Goal: Transaction & Acquisition: Book appointment/travel/reservation

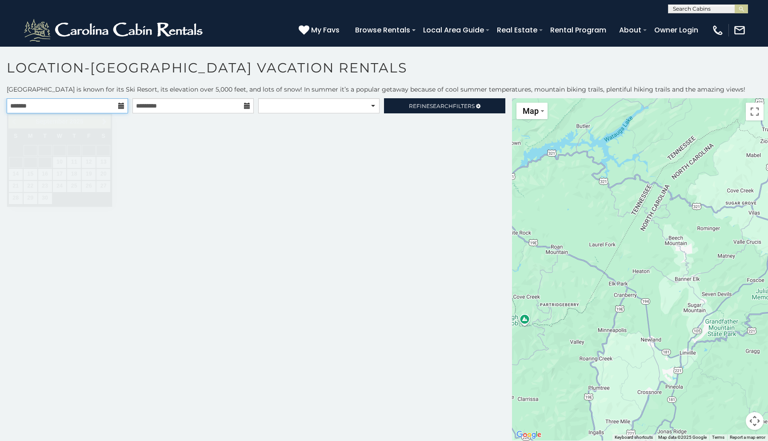
click at [125, 110] on input "text" at bounding box center [67, 105] width 121 height 15
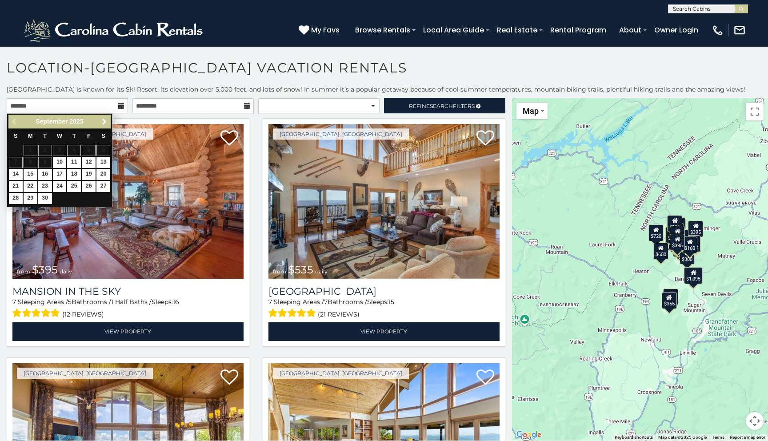
click at [105, 120] on span "Next" at bounding box center [104, 121] width 7 height 7
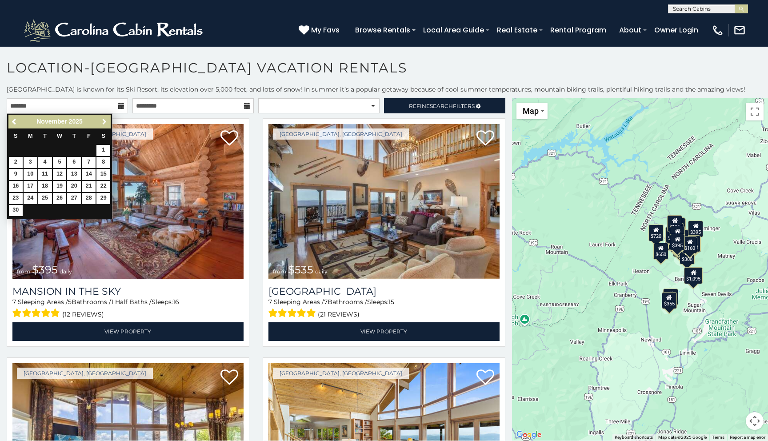
click at [106, 121] on span "Next" at bounding box center [104, 121] width 7 height 7
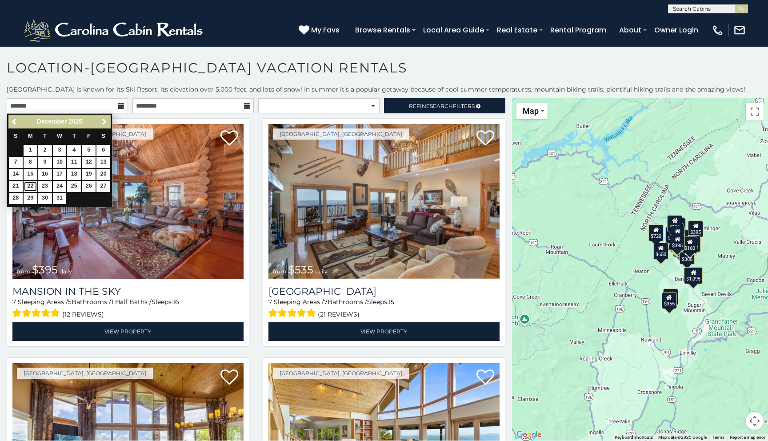
click at [29, 186] on link "22" at bounding box center [31, 186] width 14 height 11
type input "**********"
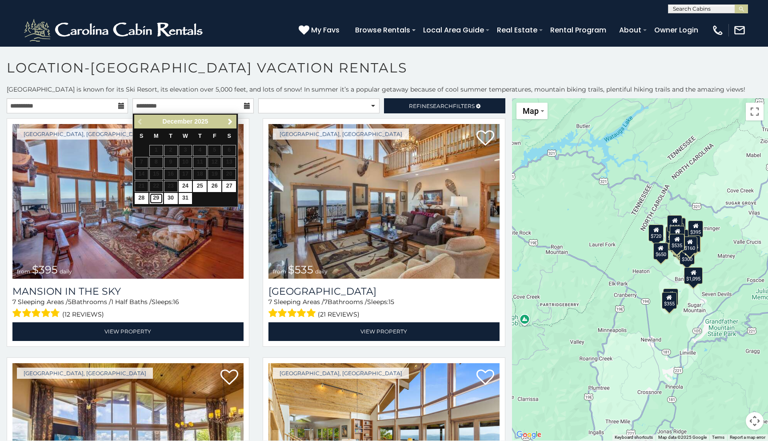
click at [154, 199] on link "29" at bounding box center [156, 198] width 14 height 11
type input "**********"
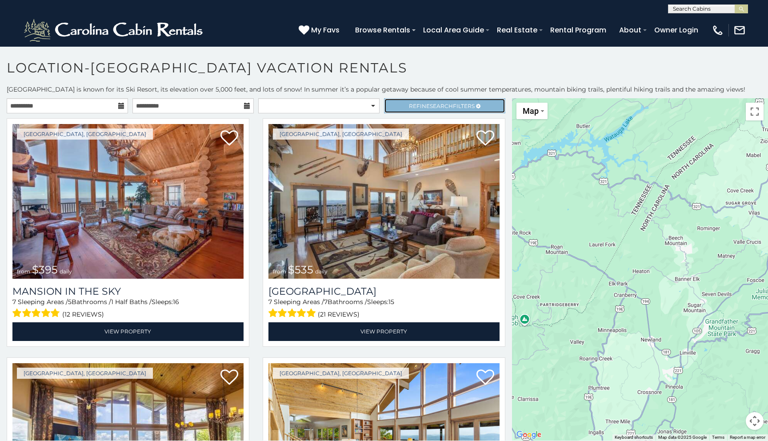
click at [481, 103] on link "Refine Search Filters" at bounding box center [444, 105] width 121 height 15
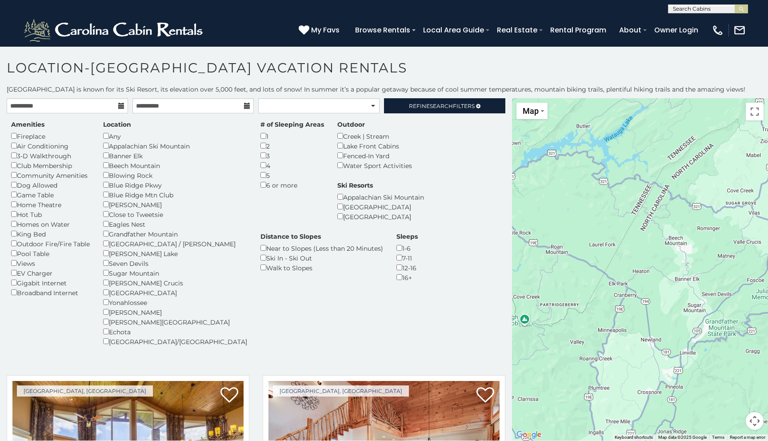
click at [418, 253] on div "7-11" at bounding box center [407, 258] width 21 height 10
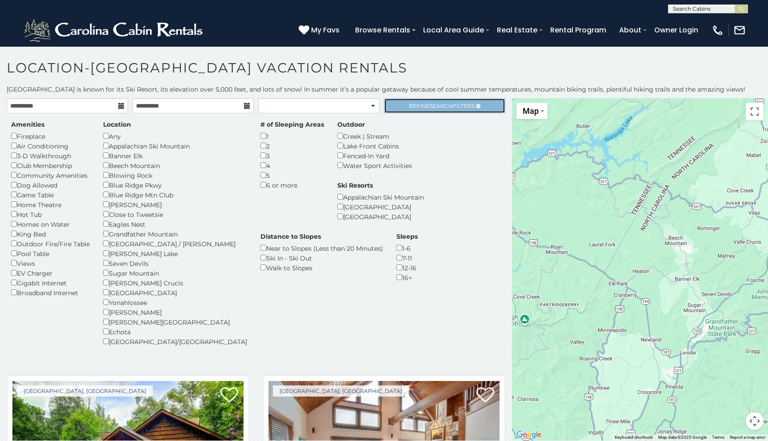
click at [445, 109] on link "Refine Search Filters" at bounding box center [444, 105] width 121 height 15
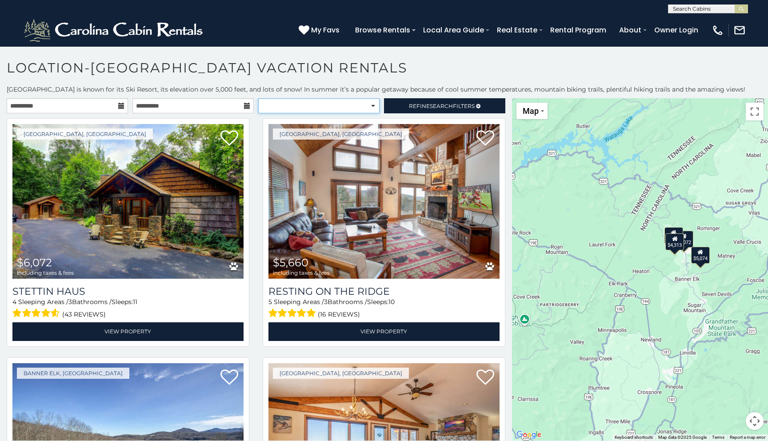
click at [366, 108] on select "**********" at bounding box center [318, 105] width 121 height 15
select select "*********"
click at [258, 98] on select "**********" at bounding box center [318, 105] width 121 height 15
click at [430, 100] on link "Refine Search Filters" at bounding box center [444, 105] width 121 height 15
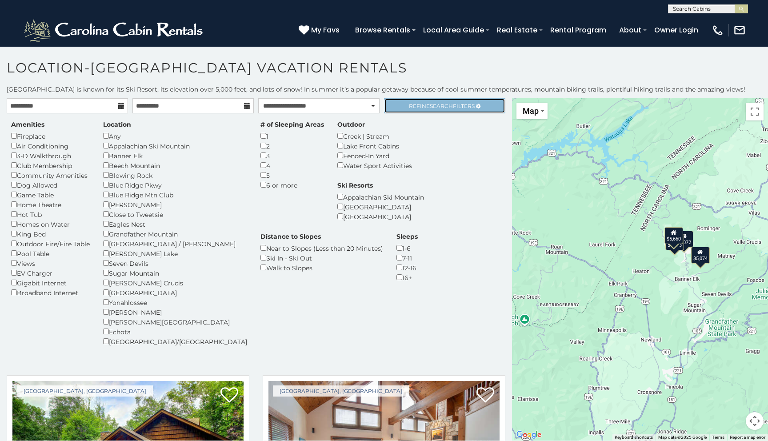
click at [431, 112] on link "Refine Search Filters" at bounding box center [444, 105] width 121 height 15
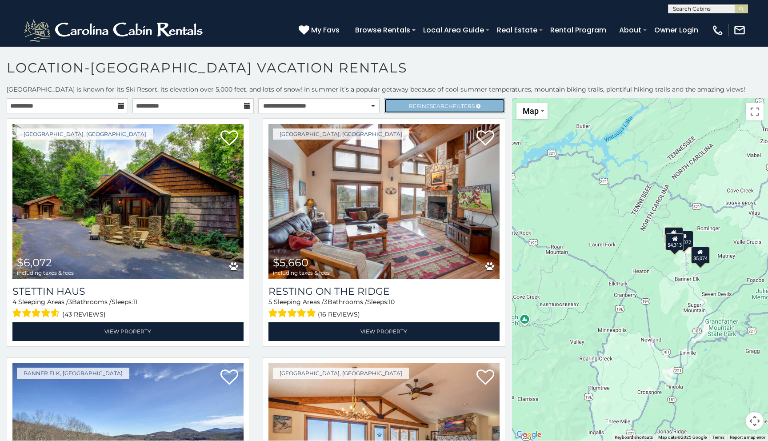
click at [440, 106] on span "Search" at bounding box center [441, 106] width 23 height 7
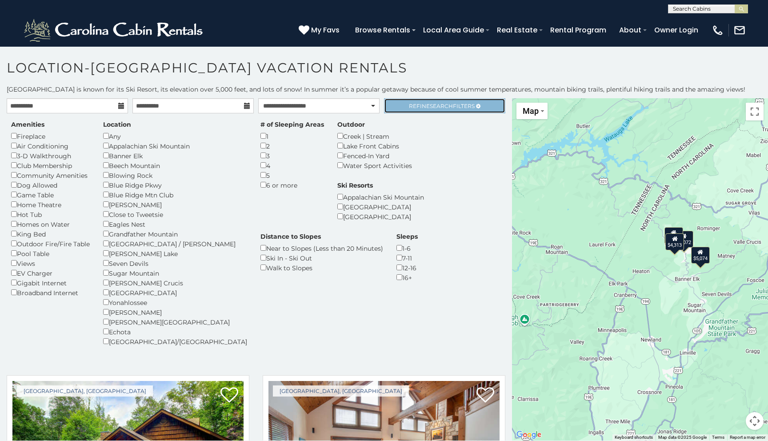
click at [429, 102] on link "Refine Search Filters" at bounding box center [444, 105] width 121 height 15
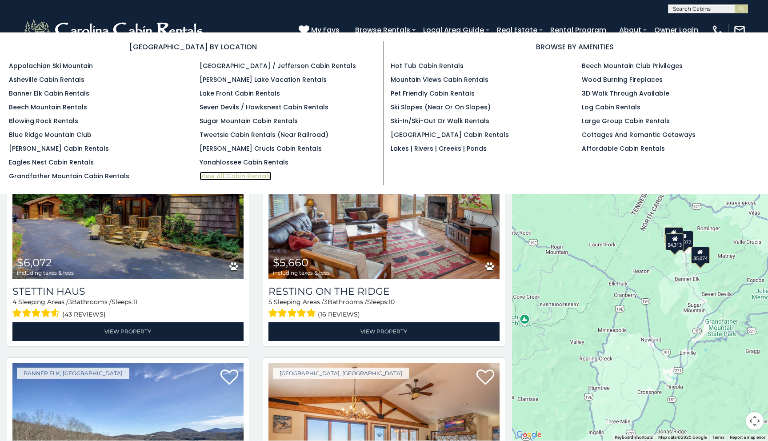
click at [238, 172] on link "View All Cabin Rentals" at bounding box center [236, 176] width 72 height 9
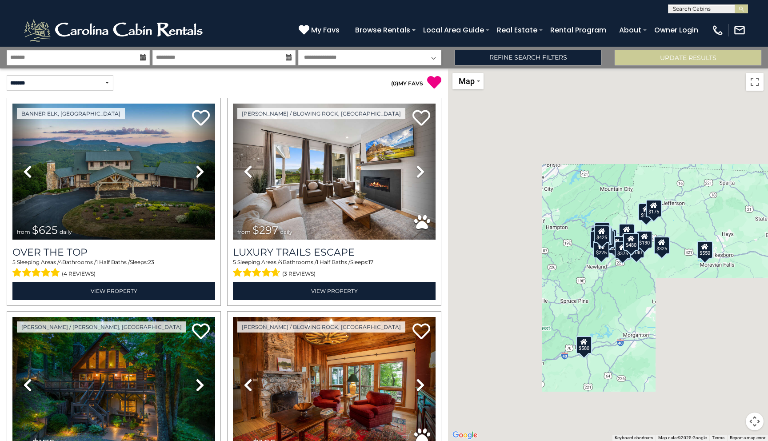
click at [144, 60] on icon at bounding box center [143, 57] width 6 height 6
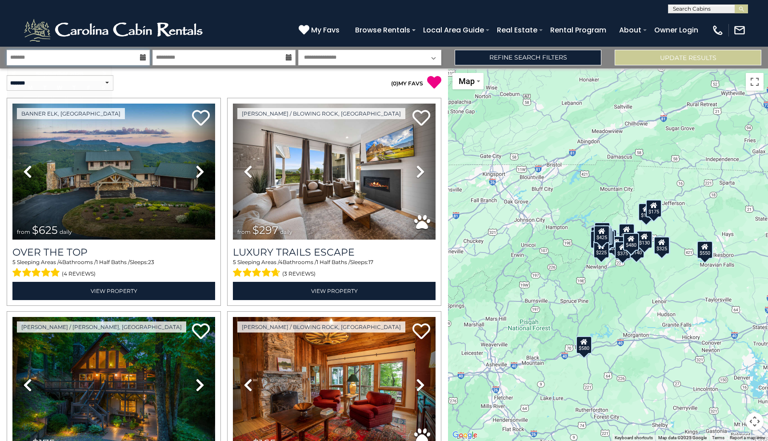
click at [140, 52] on input "text" at bounding box center [78, 58] width 143 height 16
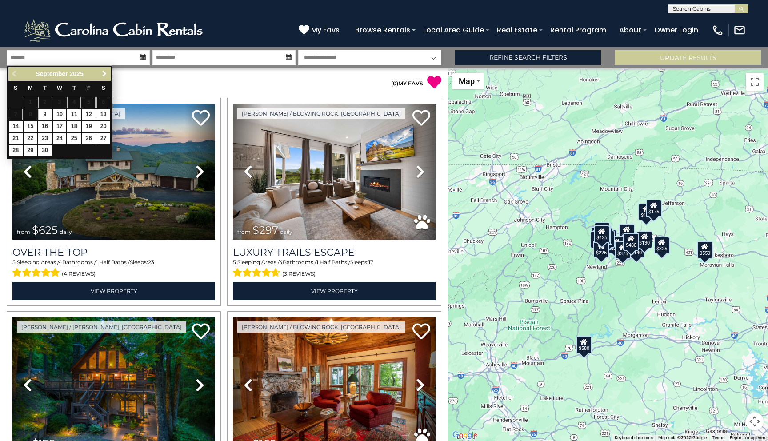
click at [103, 75] on span "Next" at bounding box center [104, 73] width 7 height 7
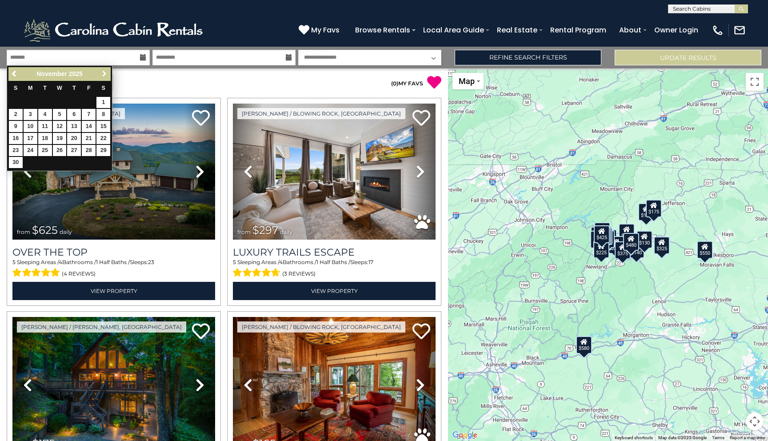
click at [105, 70] on link "Next" at bounding box center [104, 73] width 11 height 11
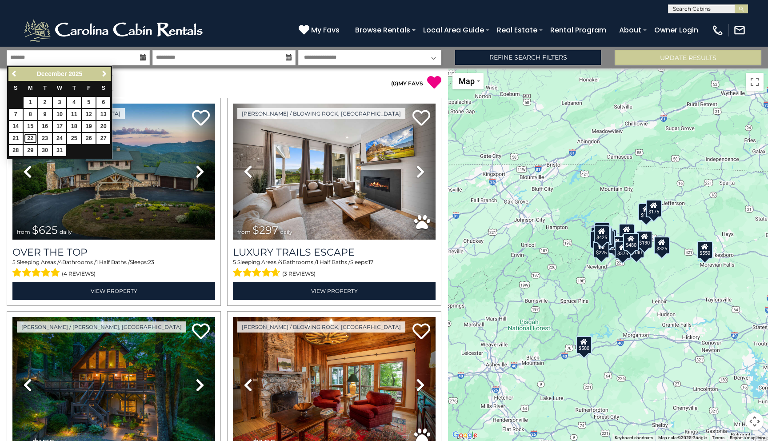
click at [34, 140] on link "22" at bounding box center [31, 138] width 14 height 11
type input "********"
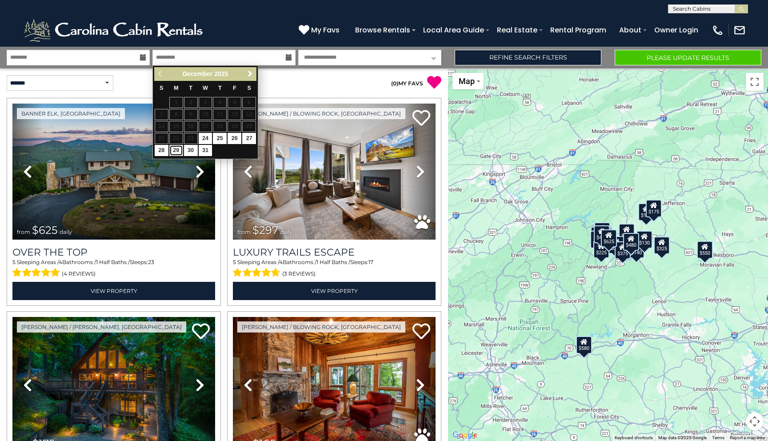
click at [174, 154] on link "29" at bounding box center [176, 150] width 14 height 11
type input "********"
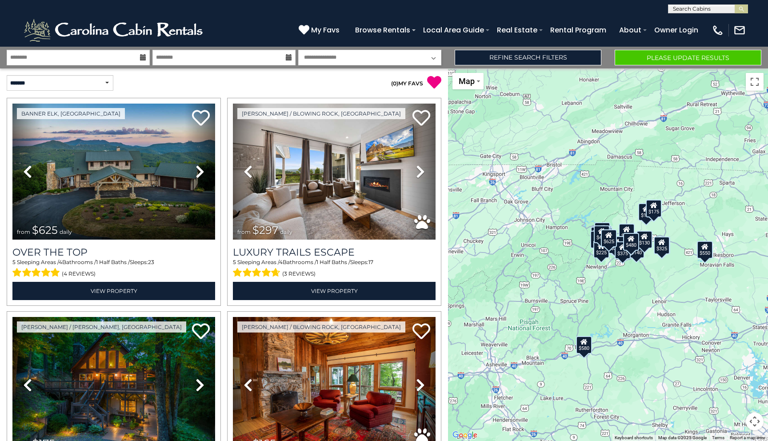
click at [428, 59] on select "**********" at bounding box center [369, 58] width 143 height 16
click at [298, 50] on select "**********" at bounding box center [369, 58] width 143 height 16
click at [517, 52] on link "Refine Search Filters" at bounding box center [528, 58] width 147 height 16
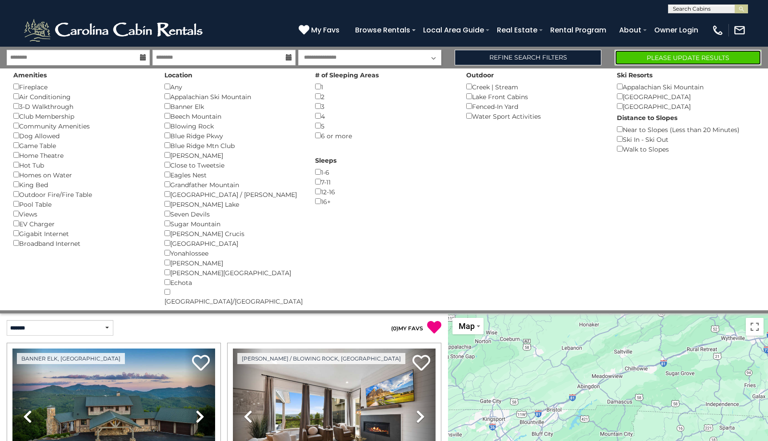
click at [651, 63] on button "Please Update Results" at bounding box center [688, 58] width 147 height 16
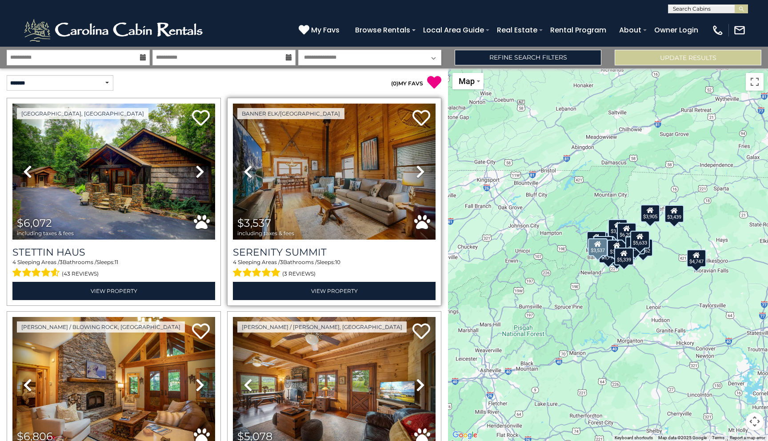
click at [417, 175] on icon at bounding box center [420, 171] width 9 height 14
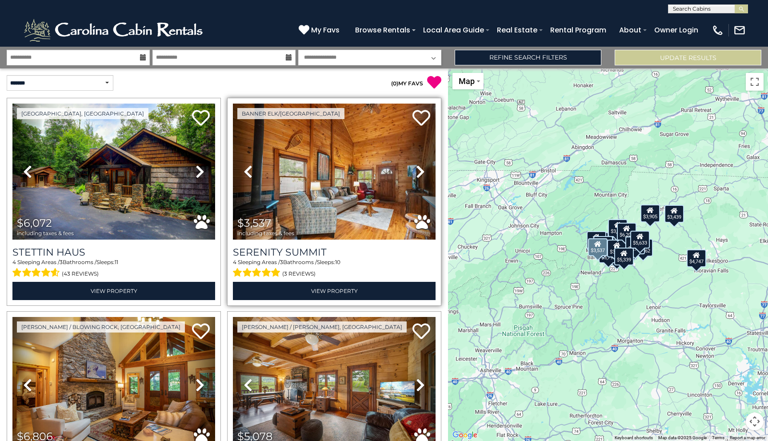
click at [331, 243] on div "Serenity Summit 4 Sleeping Areas / 3 Bathrooms / Sleeps: 10 (3 reviews) View Pr…" at bounding box center [334, 270] width 203 height 60
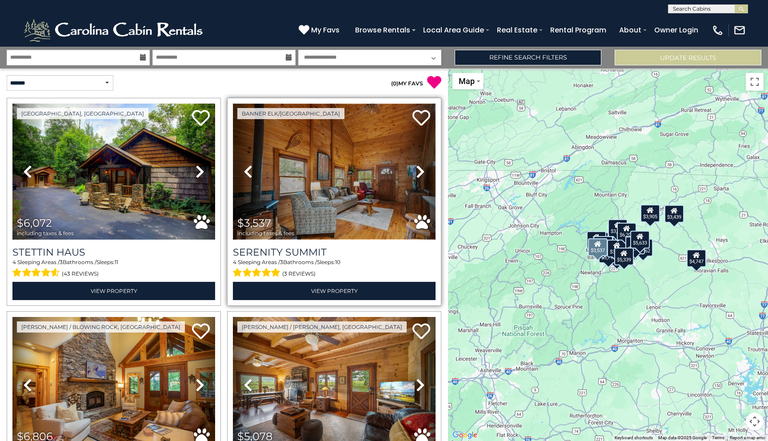
click at [334, 207] on img at bounding box center [334, 172] width 203 height 136
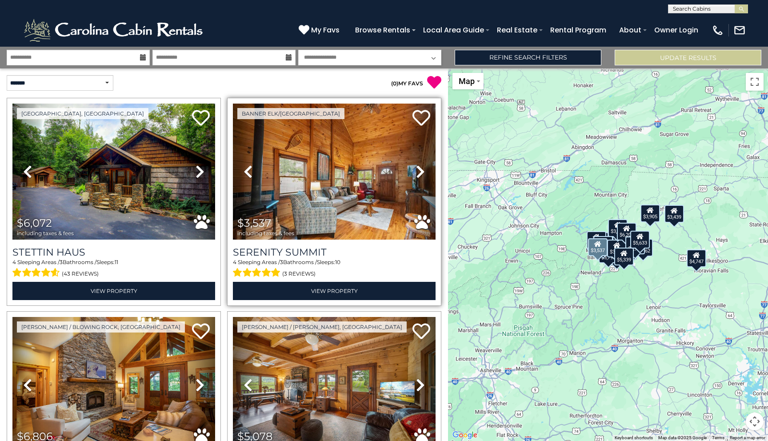
click at [315, 258] on div "4 Sleeping Areas / 3 Bathrooms / Sleeps: 10 (3 reviews)" at bounding box center [334, 268] width 203 height 21
click at [288, 248] on h3 "Serenity Summit" at bounding box center [334, 252] width 203 height 12
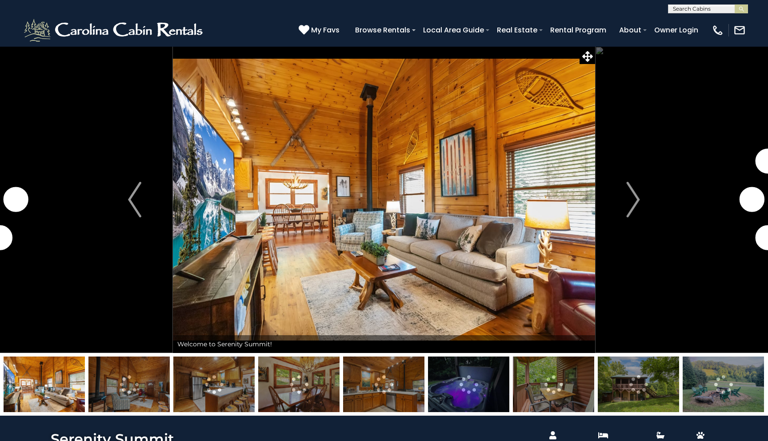
click at [625, 389] on img at bounding box center [638, 385] width 81 height 56
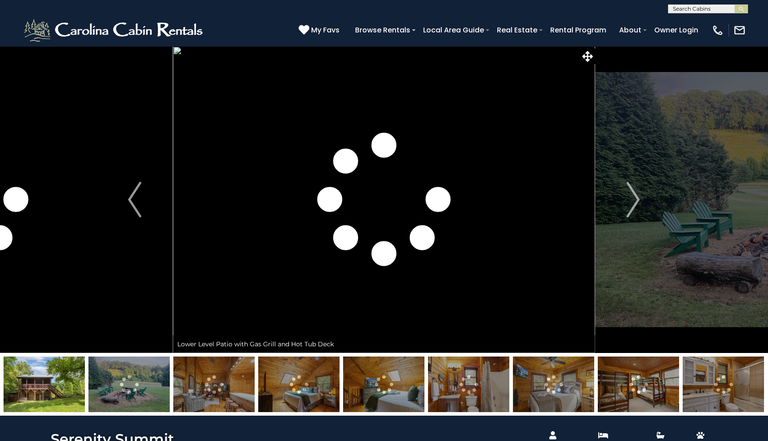
click at [313, 389] on img at bounding box center [298, 385] width 81 height 56
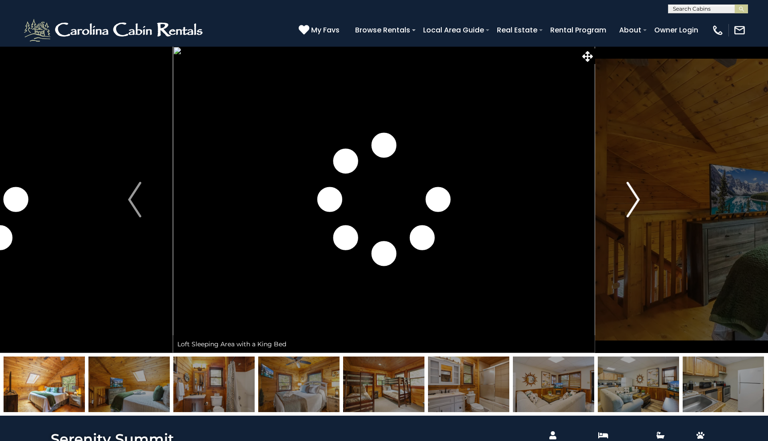
click at [633, 193] on img "Next" at bounding box center [633, 200] width 13 height 36
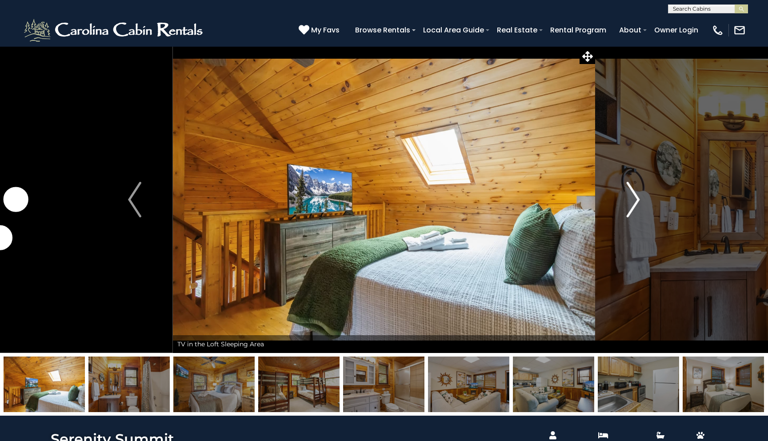
click at [633, 194] on img "Next" at bounding box center [633, 200] width 13 height 36
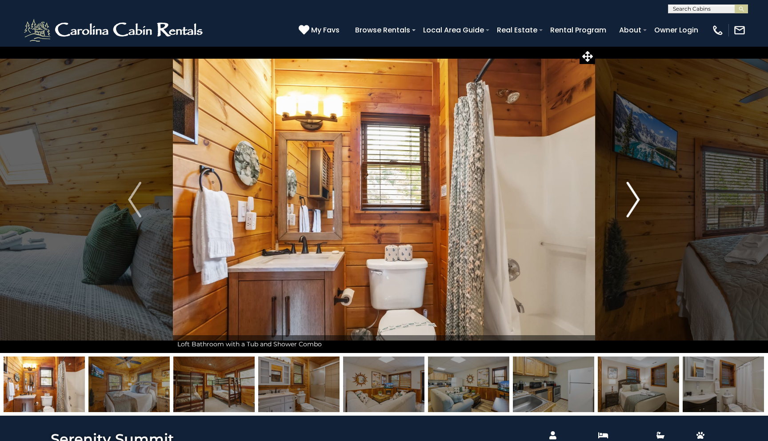
click at [632, 194] on img "Next" at bounding box center [633, 200] width 13 height 36
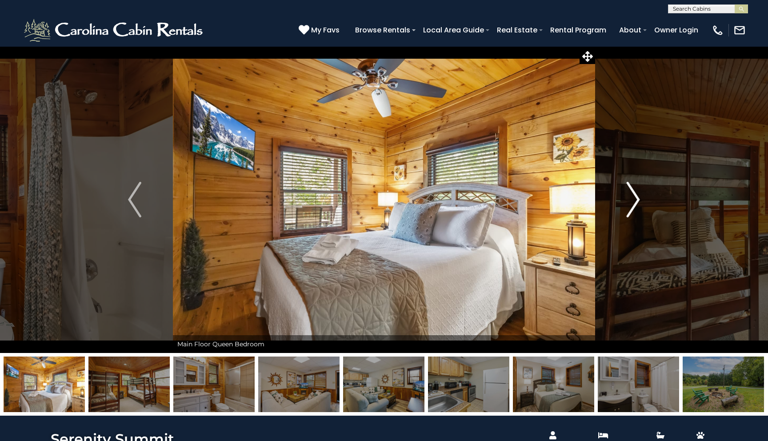
click at [632, 195] on img "Next" at bounding box center [633, 200] width 13 height 36
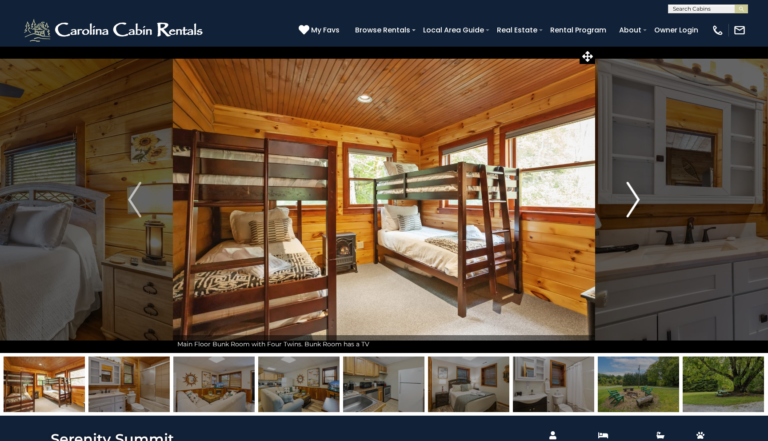
click at [632, 195] on img "Next" at bounding box center [633, 200] width 13 height 36
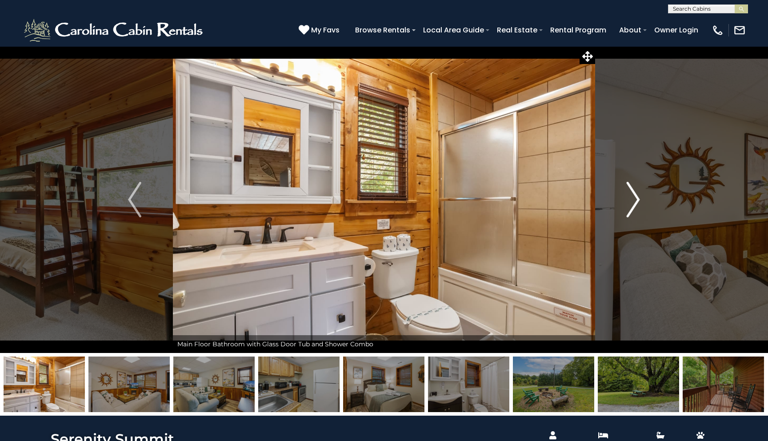
click at [632, 195] on img "Next" at bounding box center [633, 200] width 13 height 36
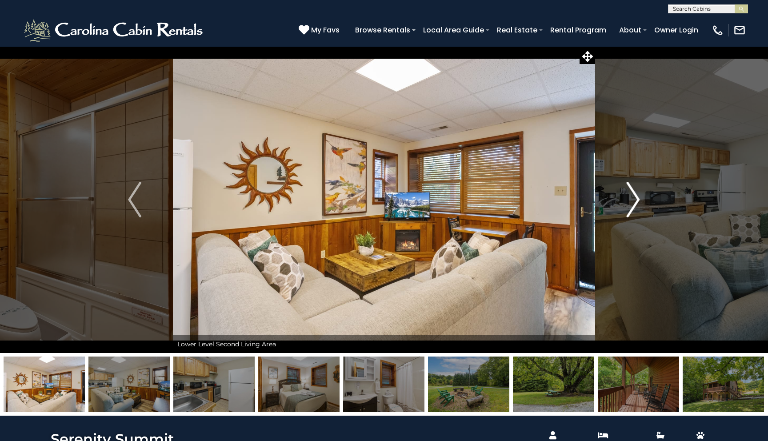
click at [632, 195] on img "Next" at bounding box center [633, 200] width 13 height 36
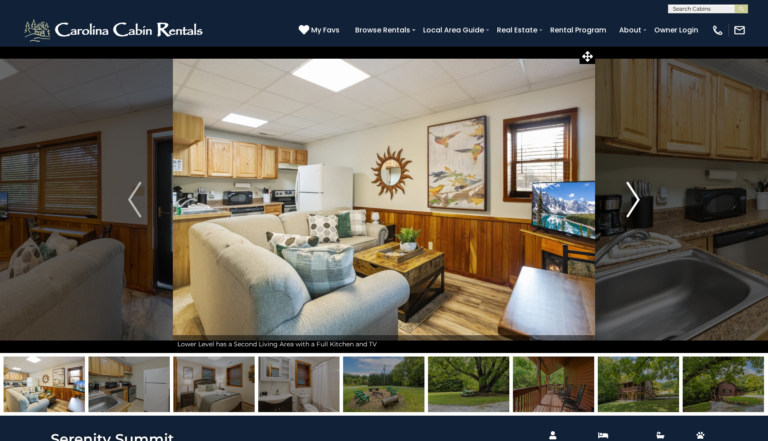
click at [632, 195] on img "Next" at bounding box center [633, 200] width 13 height 36
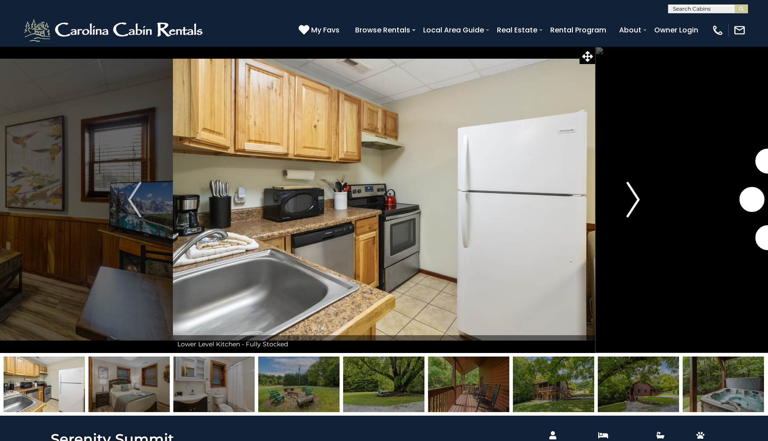
click at [632, 195] on img "Next" at bounding box center [633, 200] width 13 height 36
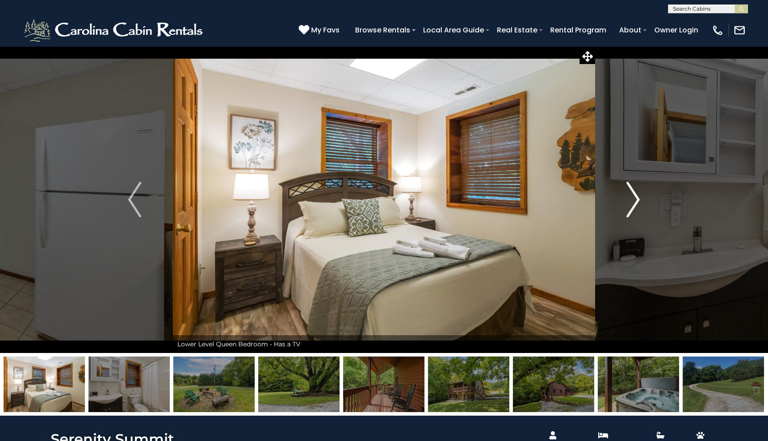
click at [632, 195] on img "Next" at bounding box center [633, 200] width 13 height 36
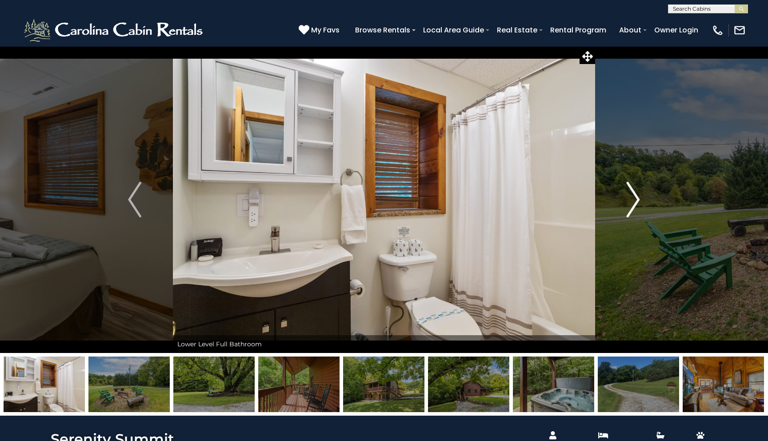
click at [632, 195] on img "Next" at bounding box center [633, 200] width 13 height 36
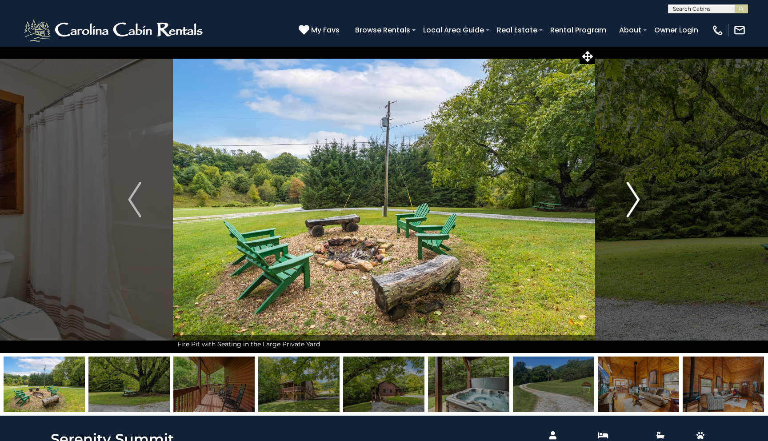
click at [632, 195] on img "Next" at bounding box center [633, 200] width 13 height 36
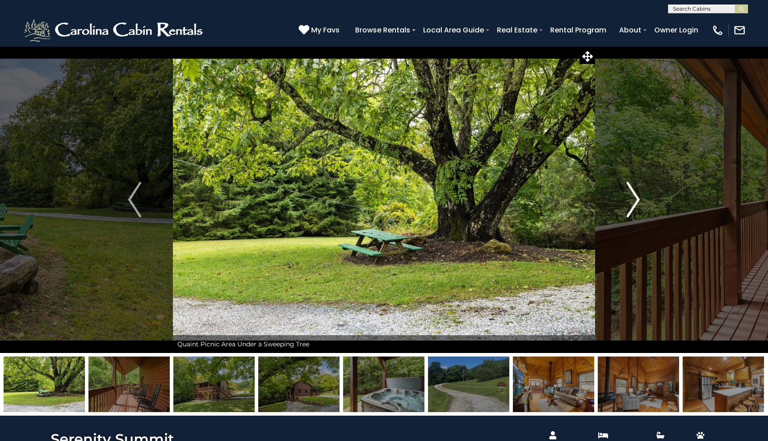
click at [632, 195] on img "Next" at bounding box center [633, 200] width 13 height 36
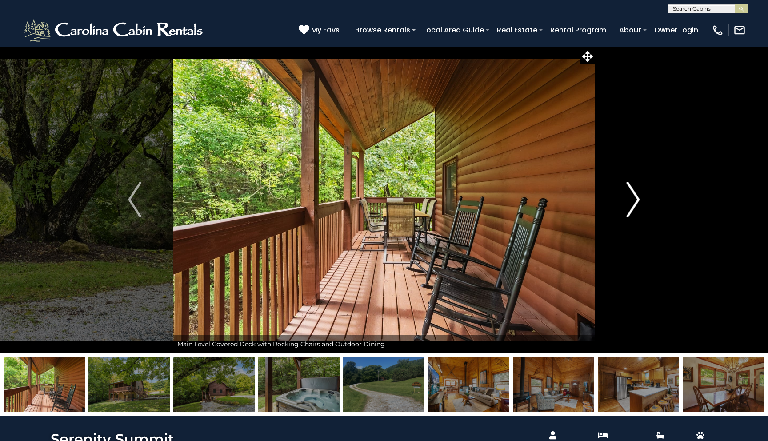
click at [632, 195] on img "Next" at bounding box center [633, 200] width 13 height 36
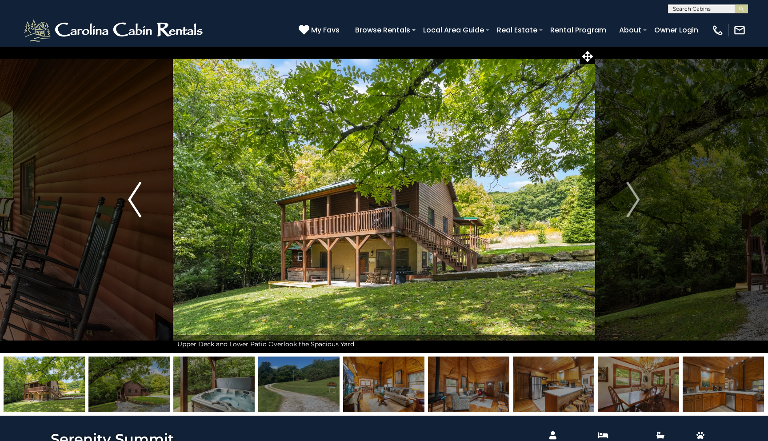
click at [140, 192] on img "Previous" at bounding box center [134, 200] width 13 height 36
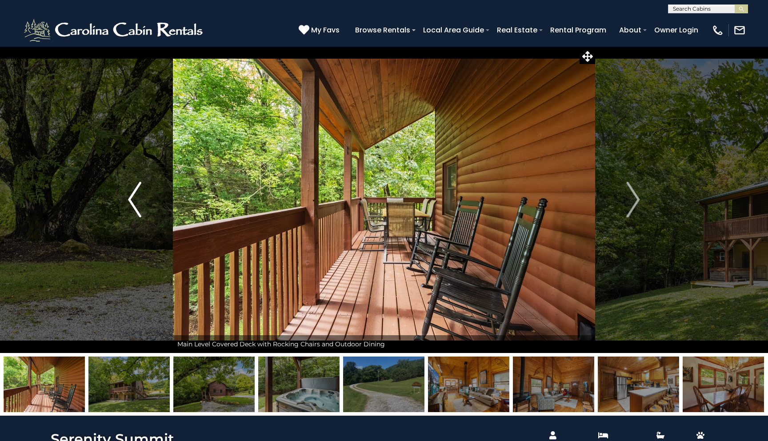
click at [140, 192] on img "Previous" at bounding box center [134, 200] width 13 height 36
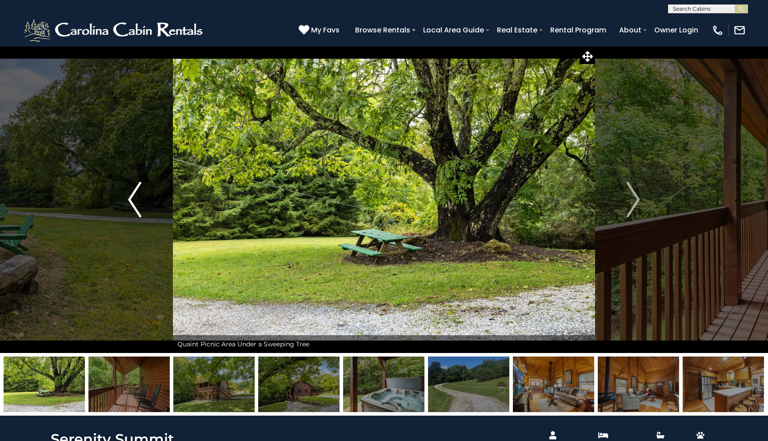
click at [140, 192] on img "Previous" at bounding box center [134, 200] width 13 height 36
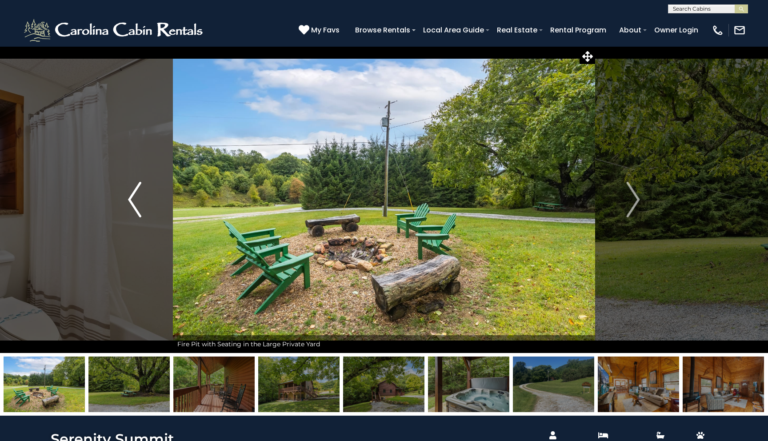
click at [140, 192] on img "Previous" at bounding box center [134, 200] width 13 height 36
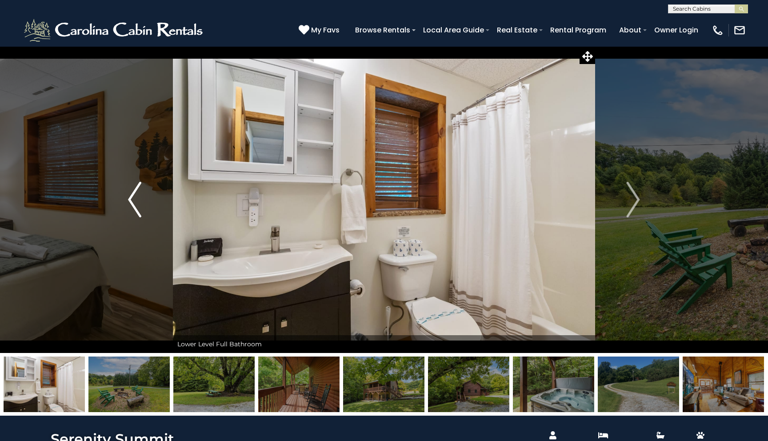
click at [140, 192] on img "Previous" at bounding box center [134, 200] width 13 height 36
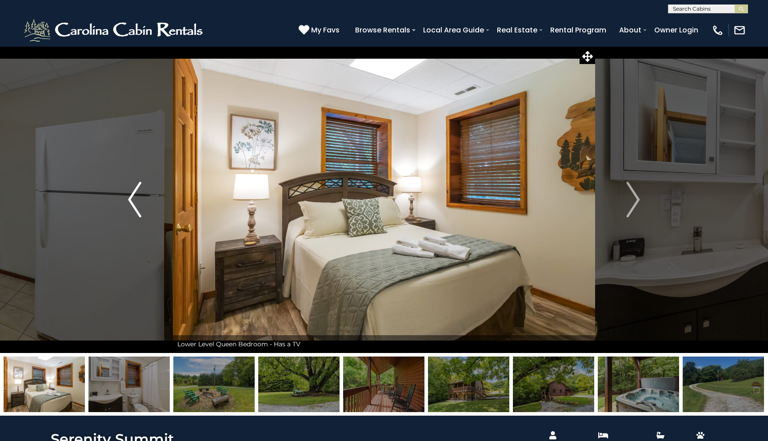
click at [140, 192] on img "Previous" at bounding box center [134, 200] width 13 height 36
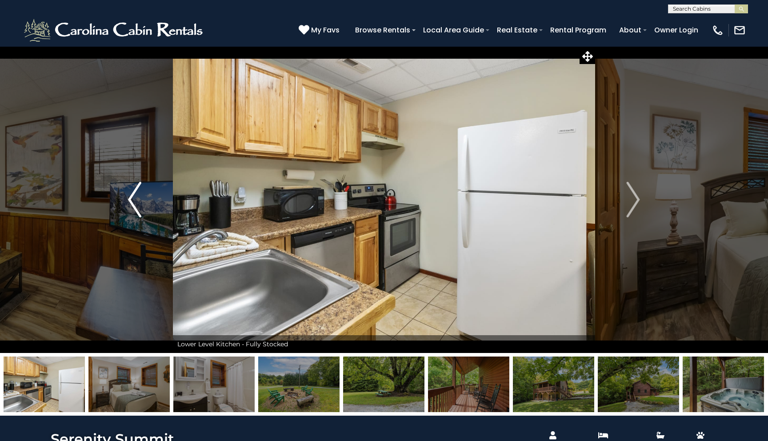
click at [140, 192] on img "Previous" at bounding box center [134, 200] width 13 height 36
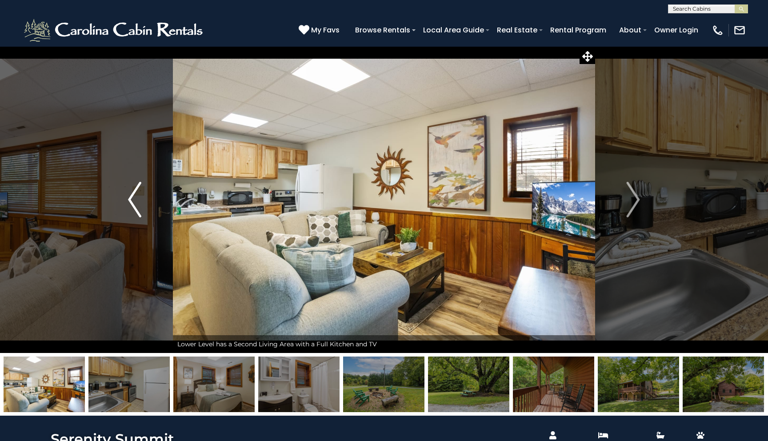
click at [140, 192] on img "Previous" at bounding box center [134, 200] width 13 height 36
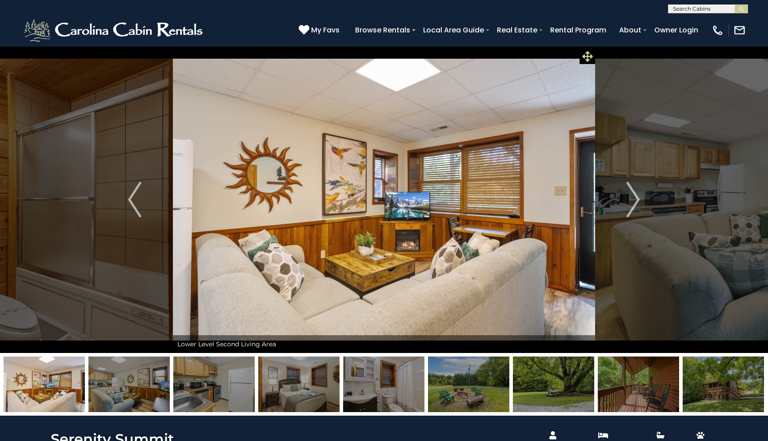
click at [585, 52] on icon at bounding box center [587, 56] width 11 height 11
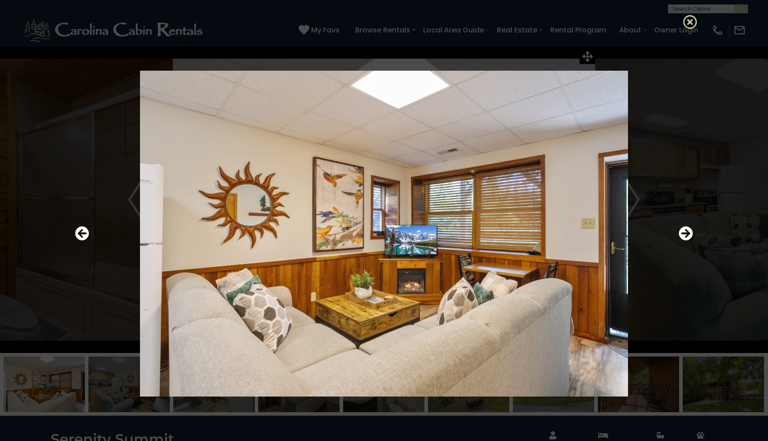
click at [693, 24] on icon at bounding box center [690, 22] width 14 height 14
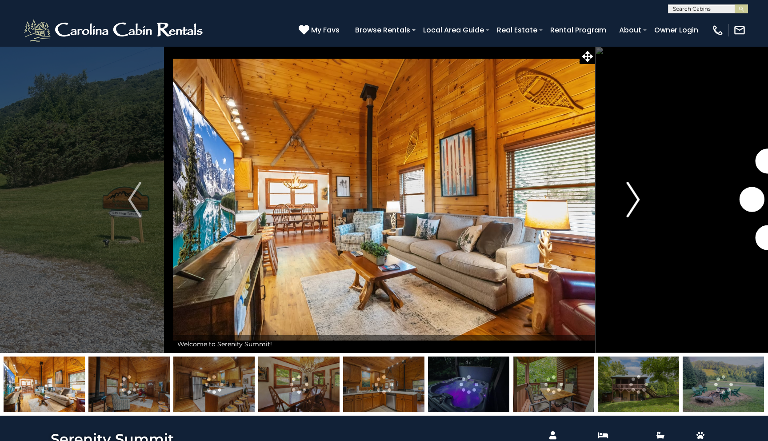
click at [629, 197] on img "Next" at bounding box center [633, 200] width 13 height 36
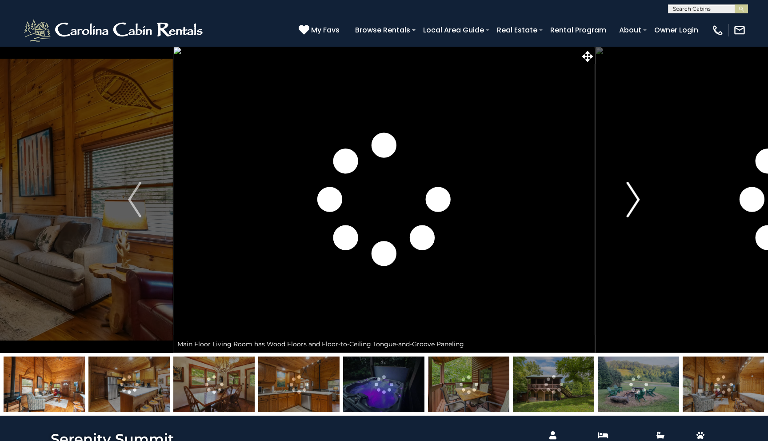
click at [629, 197] on img "Next" at bounding box center [633, 200] width 13 height 36
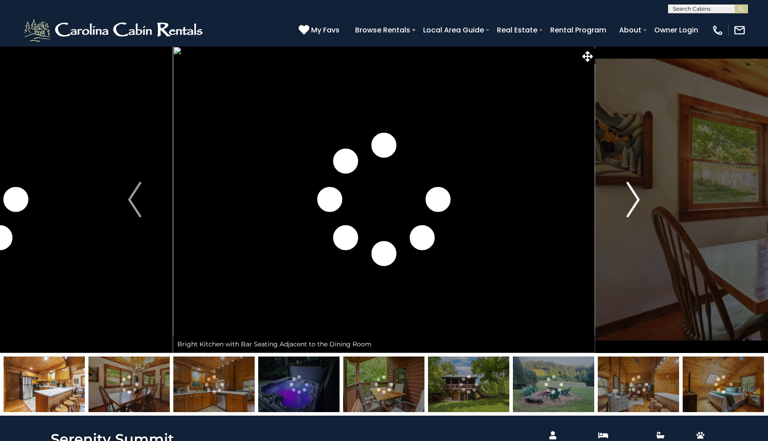
click at [629, 197] on img "Next" at bounding box center [633, 200] width 13 height 36
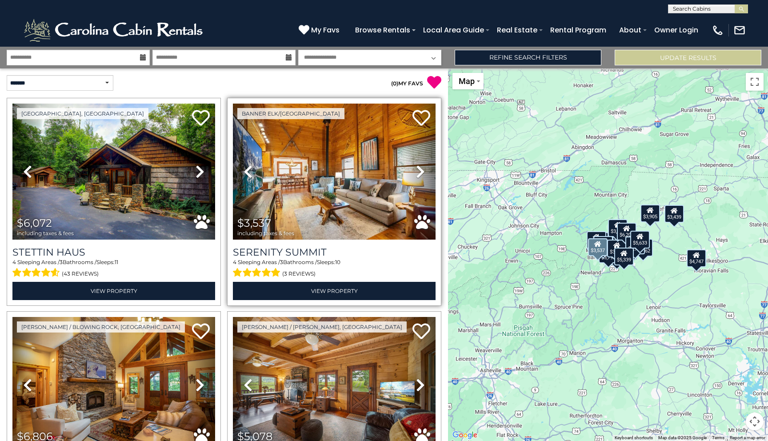
click at [318, 264] on div "4 Sleeping Areas / 3 Bathrooms / Sleeps: 10 (3 reviews)" at bounding box center [334, 268] width 203 height 21
click at [308, 251] on h3 "Serenity Summit" at bounding box center [334, 252] width 203 height 12
click at [421, 119] on icon at bounding box center [422, 118] width 18 height 18
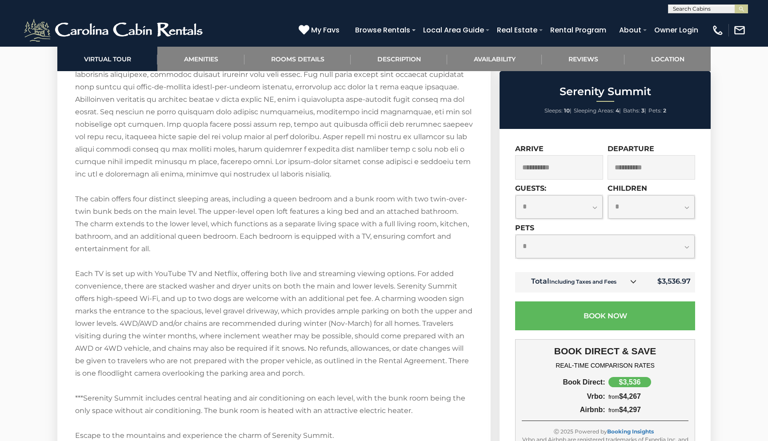
scroll to position [1498, 0]
click at [573, 215] on select "**********" at bounding box center [559, 207] width 87 height 24
select select "*"
click at [516, 195] on select "**********" at bounding box center [559, 207] width 87 height 24
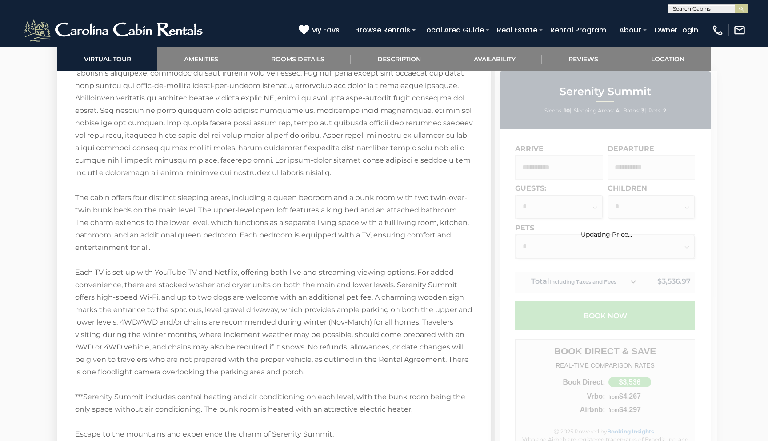
click at [560, 206] on div "Updating Price..." at bounding box center [606, 221] width 222 height 35
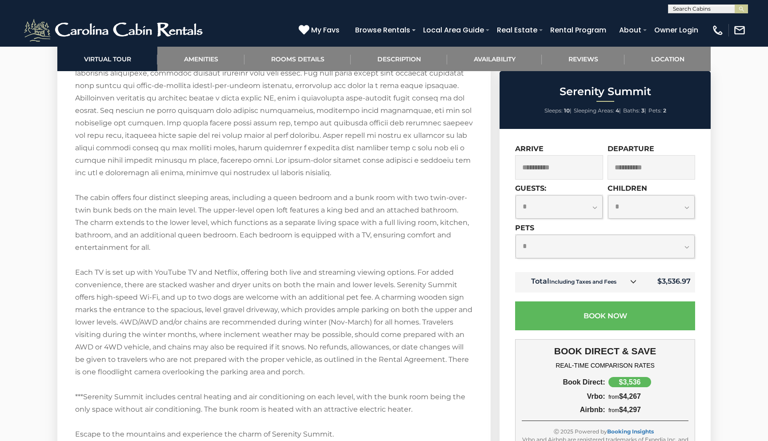
click at [562, 244] on select "**********" at bounding box center [605, 247] width 179 height 24
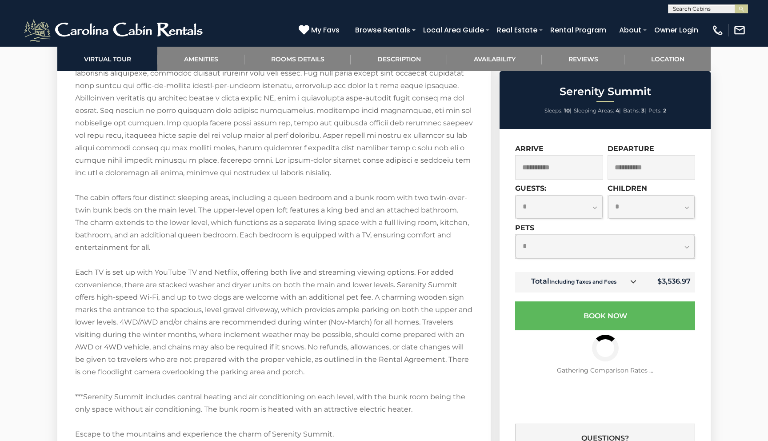
select select "*"
click at [516, 235] on select "**********" at bounding box center [605, 247] width 179 height 24
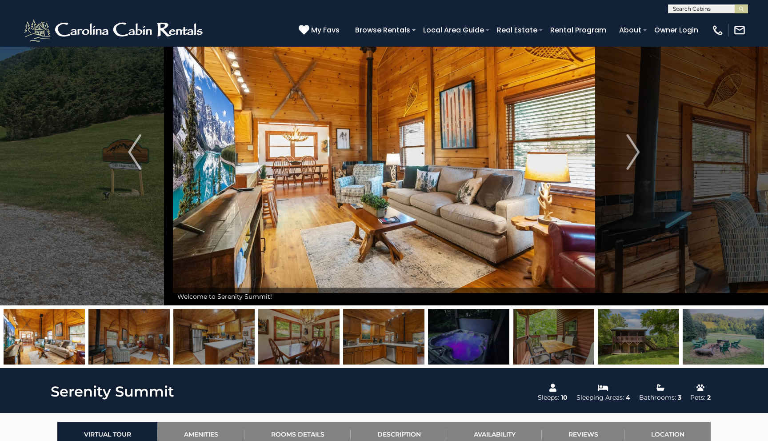
scroll to position [0, 0]
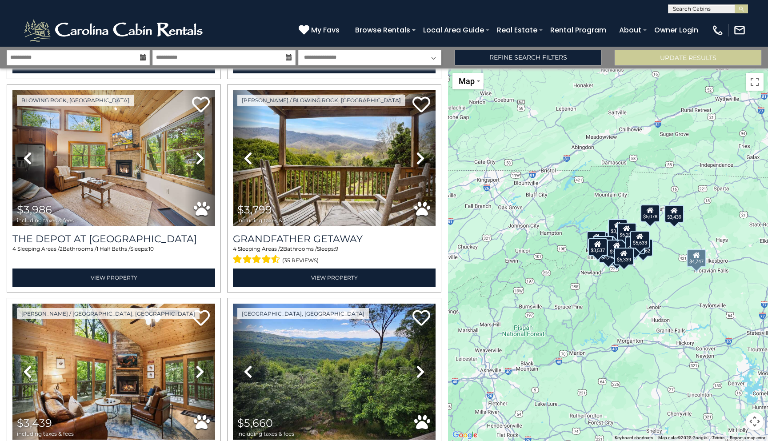
scroll to position [653, 0]
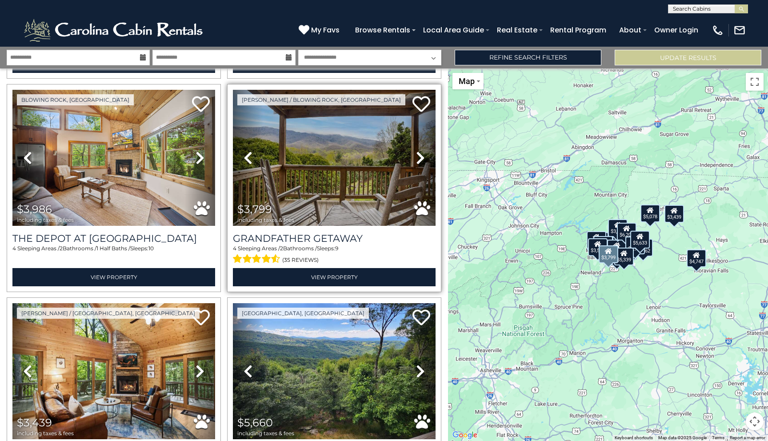
click at [419, 157] on icon at bounding box center [420, 158] width 9 height 14
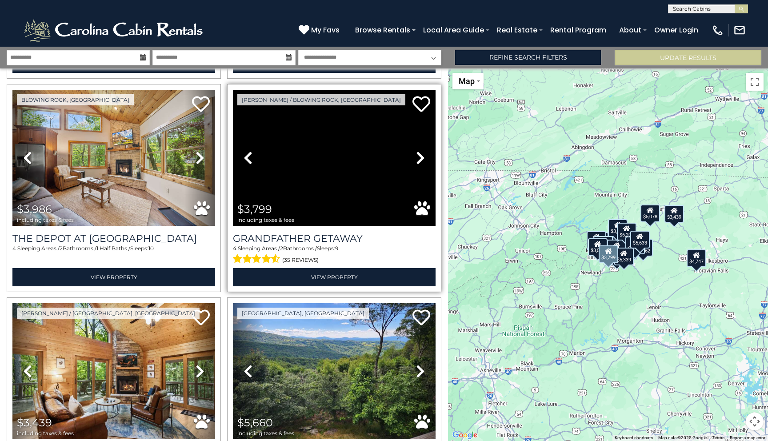
click at [419, 157] on icon at bounding box center [420, 158] width 9 height 14
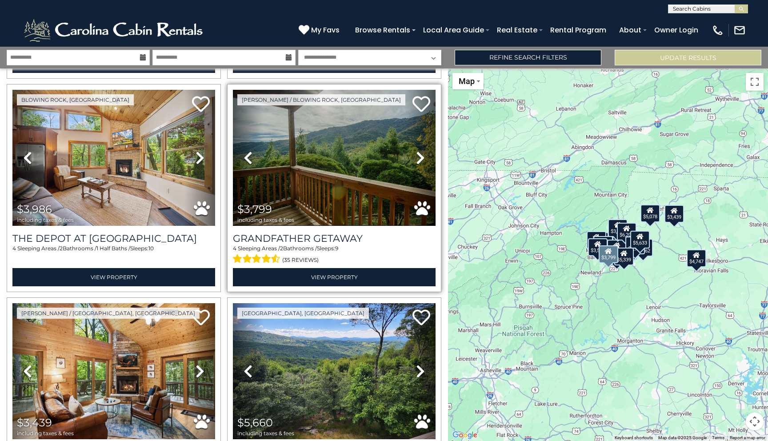
click at [419, 157] on icon at bounding box center [420, 158] width 9 height 14
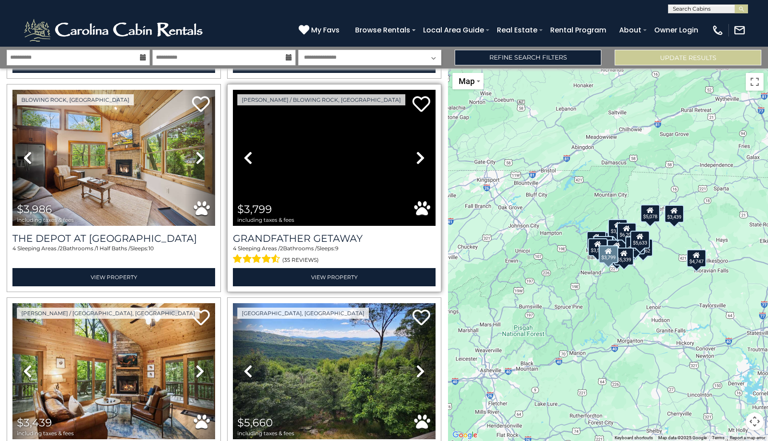
click at [419, 157] on icon at bounding box center [420, 158] width 9 height 14
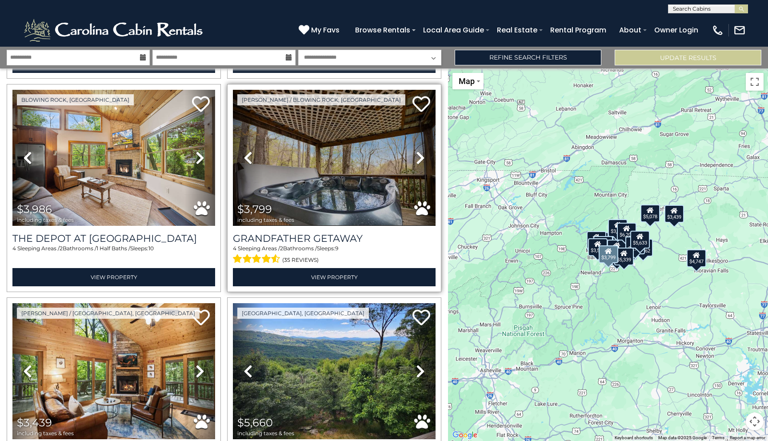
click at [419, 157] on icon at bounding box center [420, 158] width 9 height 14
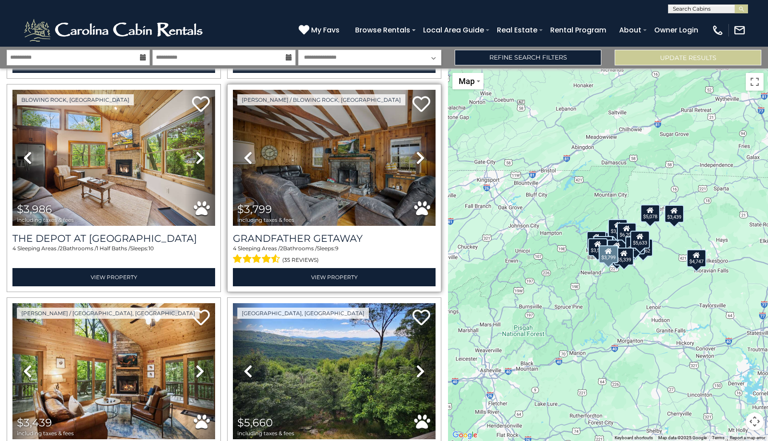
click at [419, 157] on icon at bounding box center [420, 158] width 9 height 14
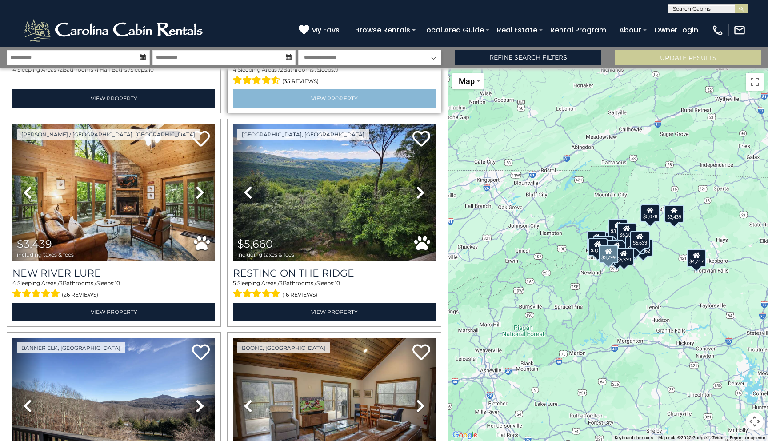
scroll to position [847, 0]
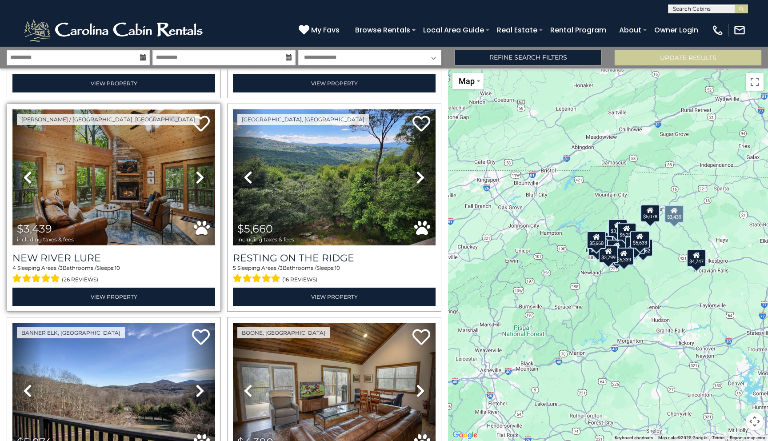
click at [149, 197] on img at bounding box center [113, 177] width 203 height 136
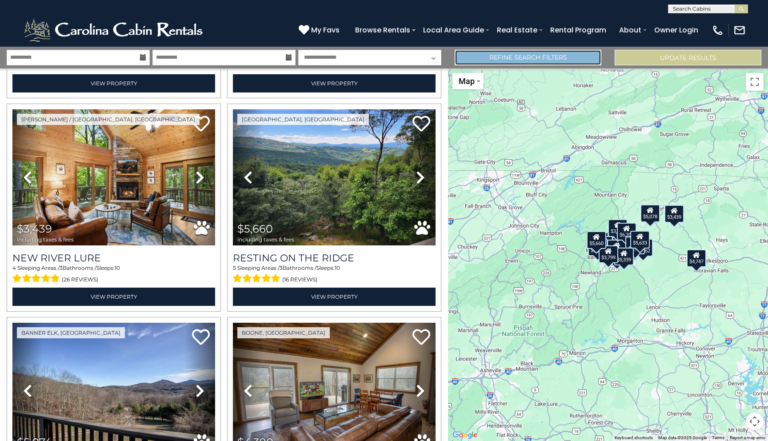
click at [533, 58] on link "Refine Search Filters" at bounding box center [528, 58] width 147 height 16
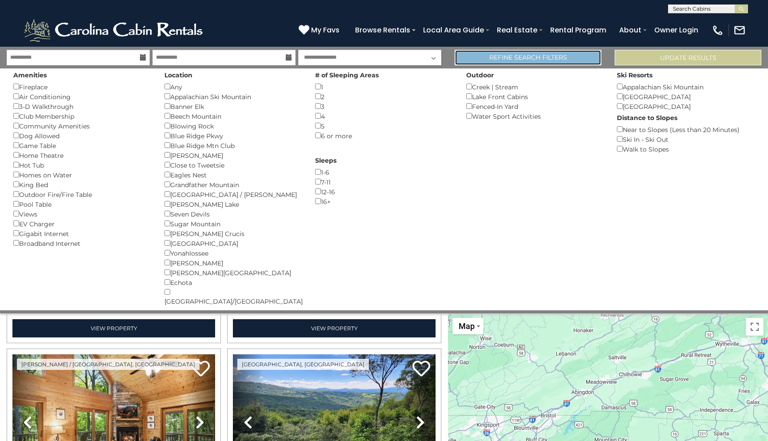
click at [533, 58] on link "Refine Search Filters" at bounding box center [528, 58] width 147 height 16
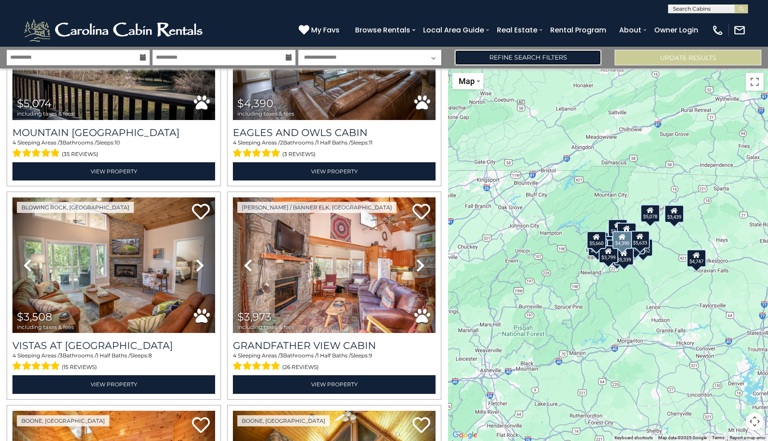
scroll to position [1233, 0]
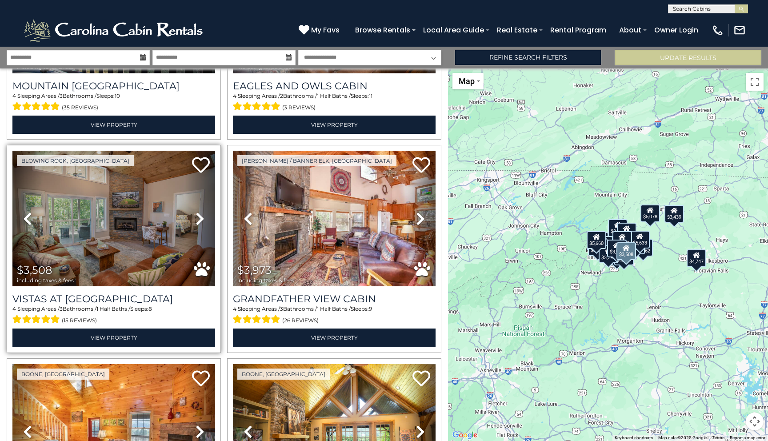
click at [200, 217] on icon at bounding box center [200, 219] width 9 height 14
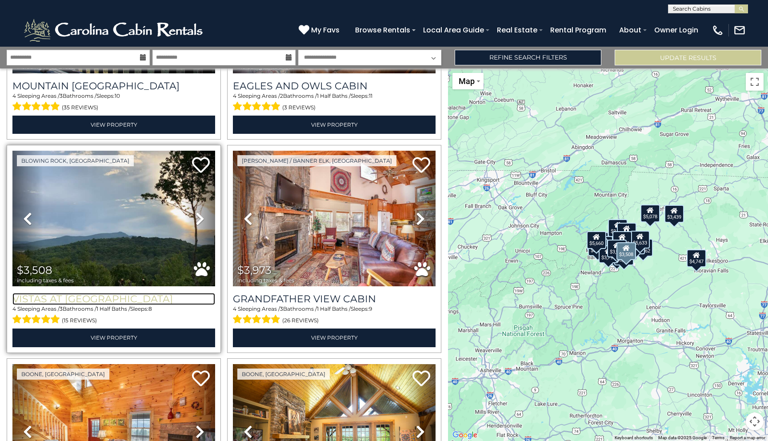
click at [79, 299] on h3 "Vistas at Trout Lake" at bounding box center [113, 299] width 203 height 12
click at [50, 297] on h3 "Vistas at Trout Lake" at bounding box center [113, 299] width 203 height 12
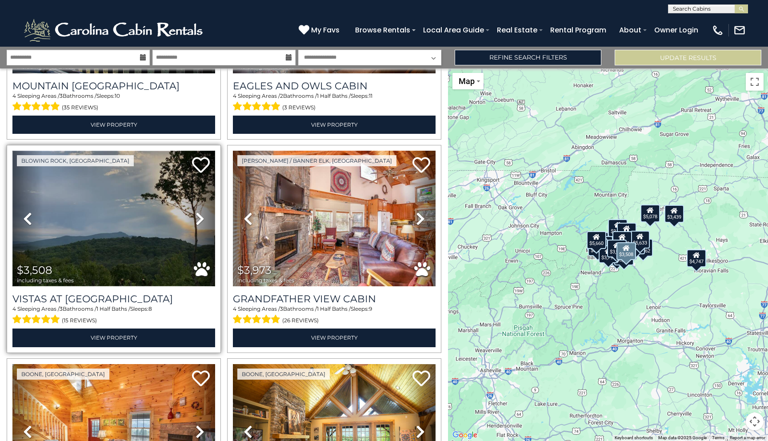
click at [80, 240] on img at bounding box center [113, 219] width 203 height 136
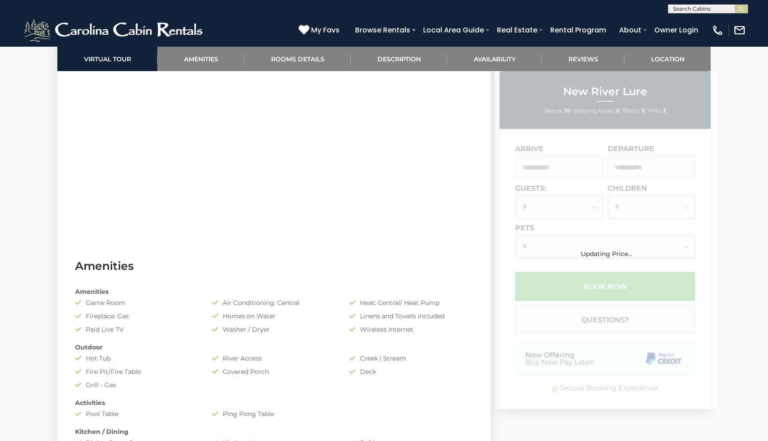
scroll to position [689, 0]
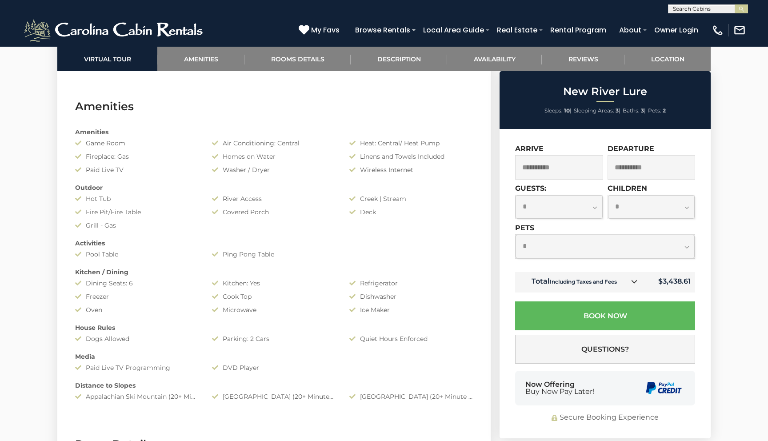
click at [553, 250] on select "**********" at bounding box center [605, 247] width 179 height 24
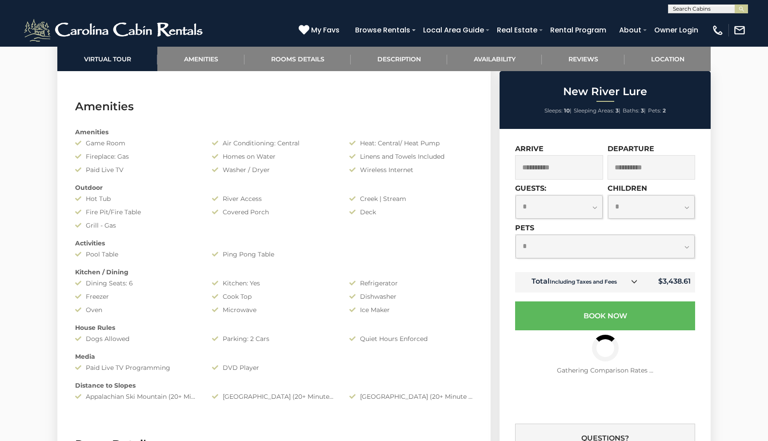
select select "*"
click at [516, 235] on select "**********" at bounding box center [605, 247] width 179 height 24
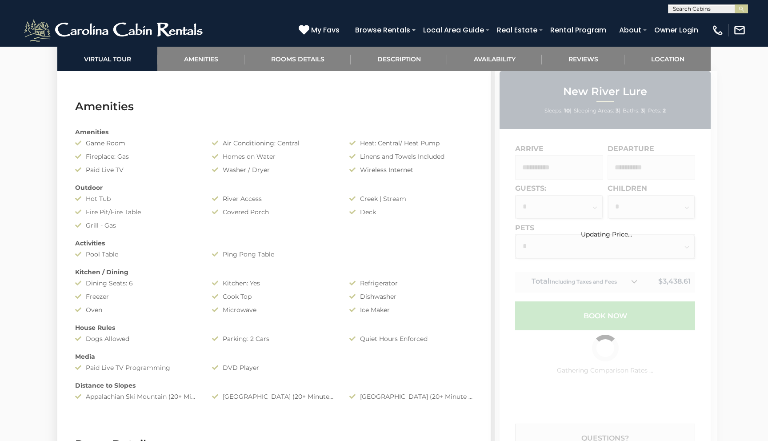
click at [567, 214] on div "Updating Price..." at bounding box center [606, 221] width 222 height 35
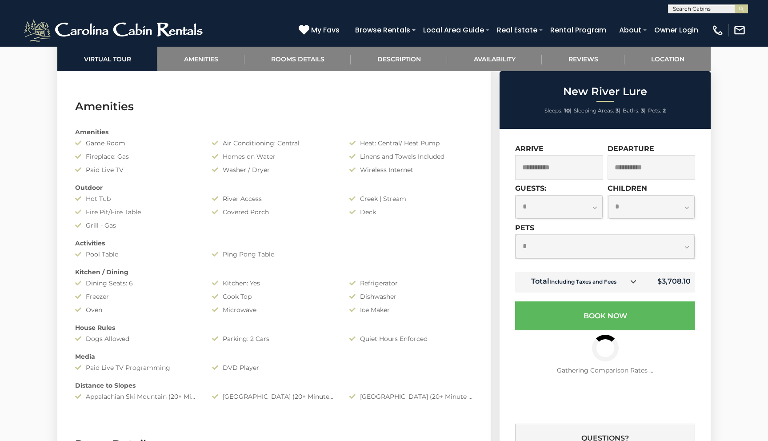
click at [569, 212] on select "**********" at bounding box center [559, 207] width 87 height 24
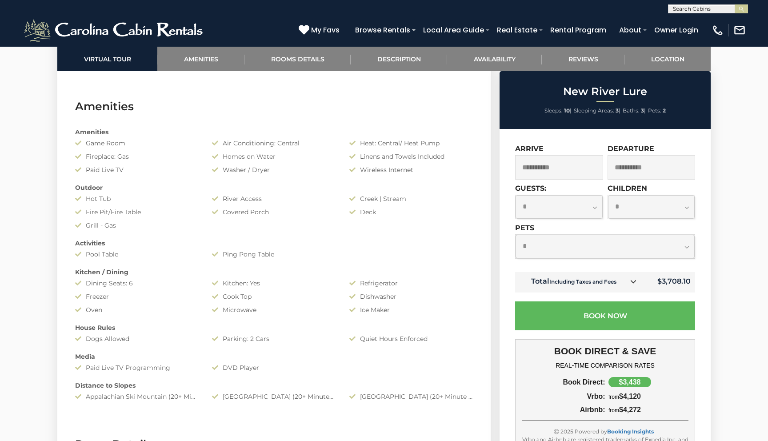
select select "*"
click at [516, 195] on select "**********" at bounding box center [559, 207] width 87 height 24
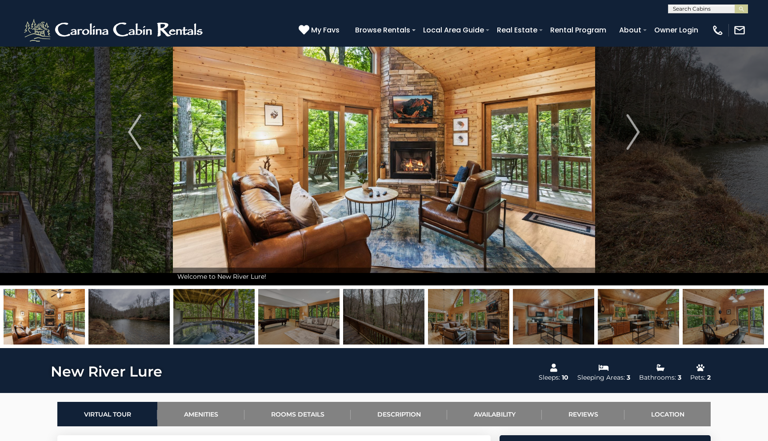
scroll to position [74, 0]
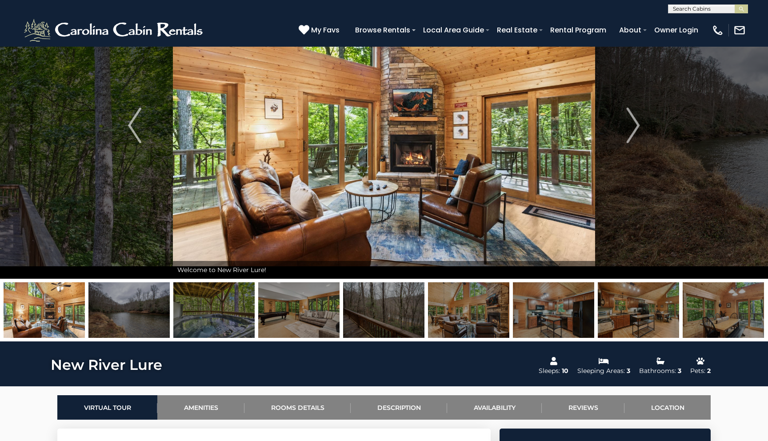
click at [455, 297] on img at bounding box center [468, 310] width 81 height 56
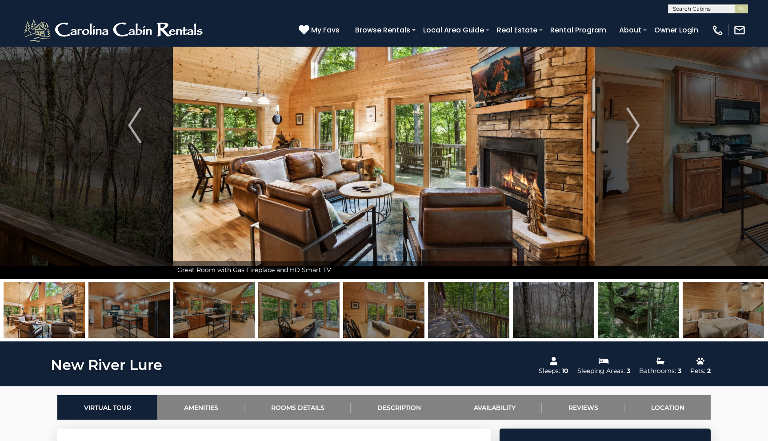
click at [571, 301] on img at bounding box center [553, 310] width 81 height 56
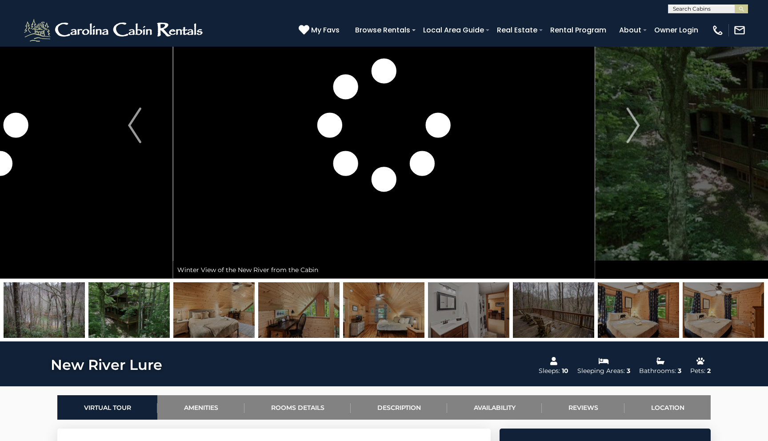
click at [239, 317] on img at bounding box center [213, 310] width 81 height 56
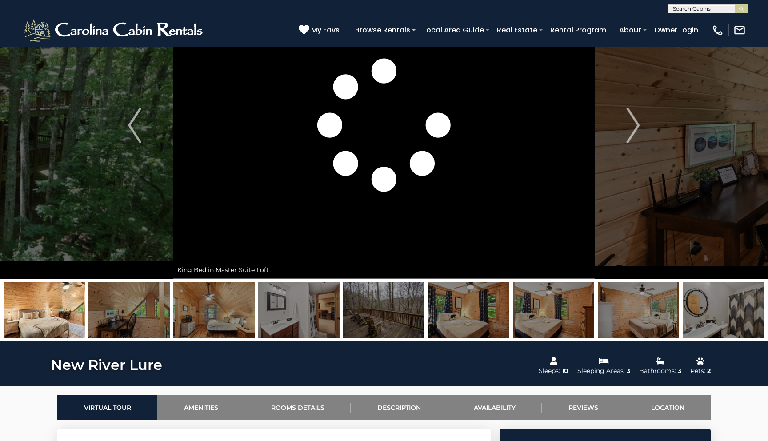
click at [54, 312] on img at bounding box center [44, 310] width 81 height 56
click at [637, 121] on img "Next" at bounding box center [633, 126] width 13 height 36
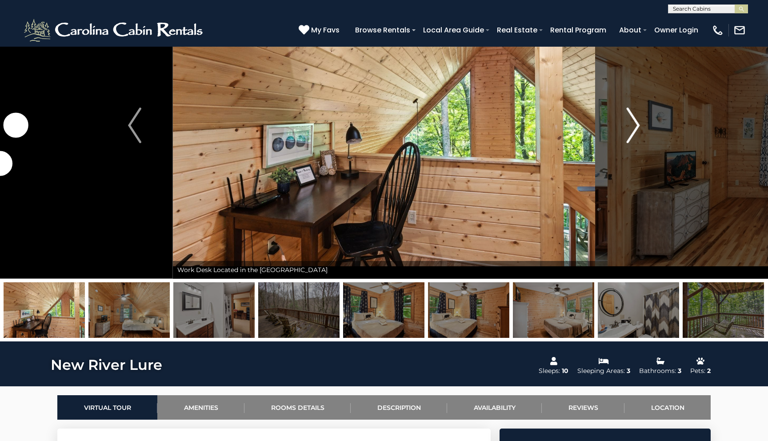
click at [637, 122] on img "Next" at bounding box center [633, 126] width 13 height 36
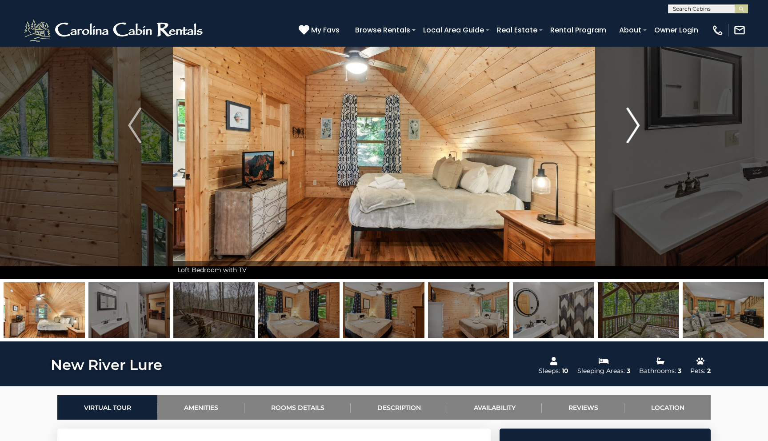
click at [637, 122] on img "Next" at bounding box center [633, 126] width 13 height 36
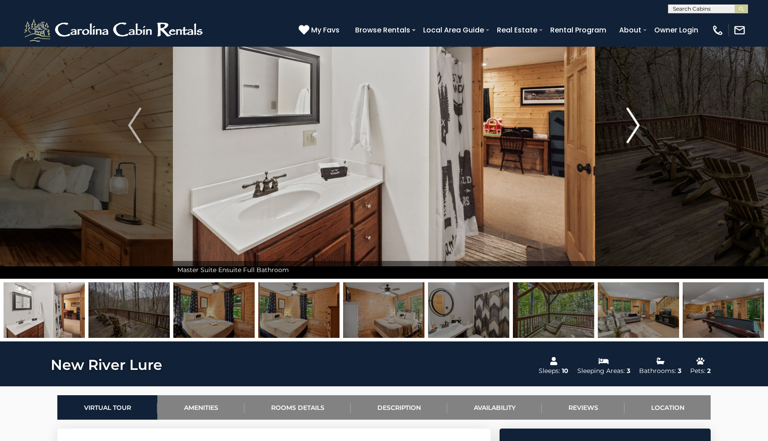
click at [637, 122] on img "Next" at bounding box center [633, 126] width 13 height 36
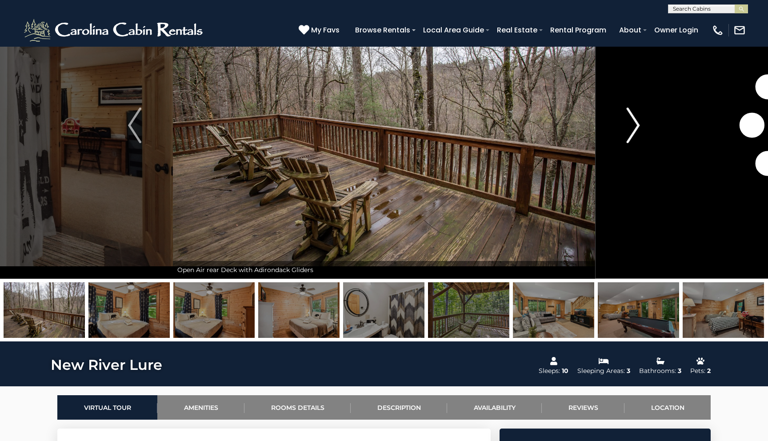
click at [637, 122] on img "Next" at bounding box center [633, 126] width 13 height 36
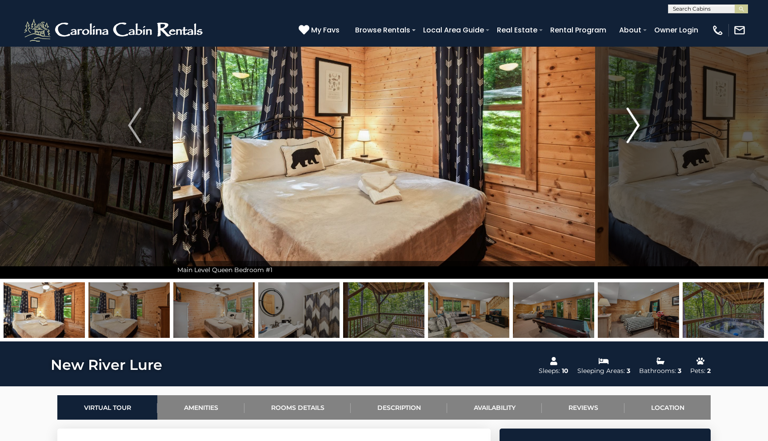
click at [637, 122] on img "Next" at bounding box center [633, 126] width 13 height 36
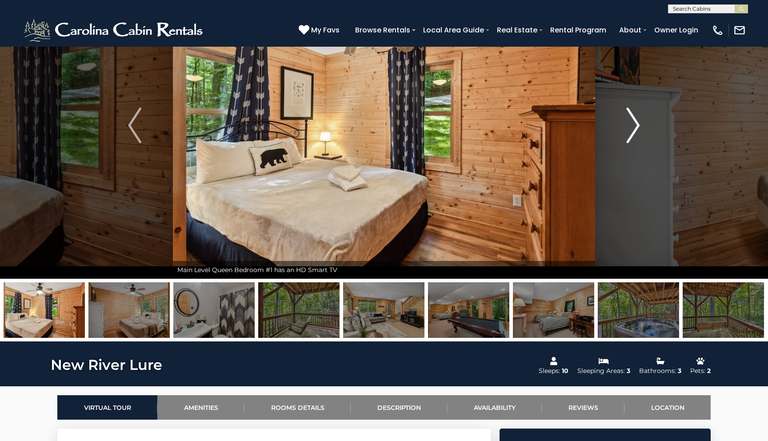
click at [637, 122] on img "Next" at bounding box center [633, 126] width 13 height 36
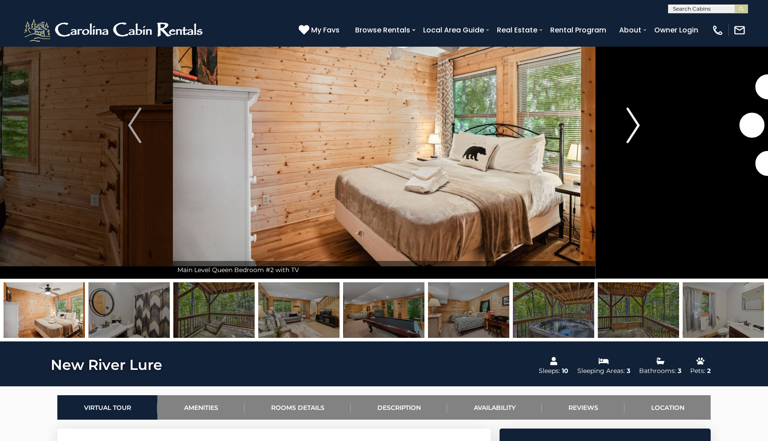
click at [637, 122] on img "Next" at bounding box center [633, 126] width 13 height 36
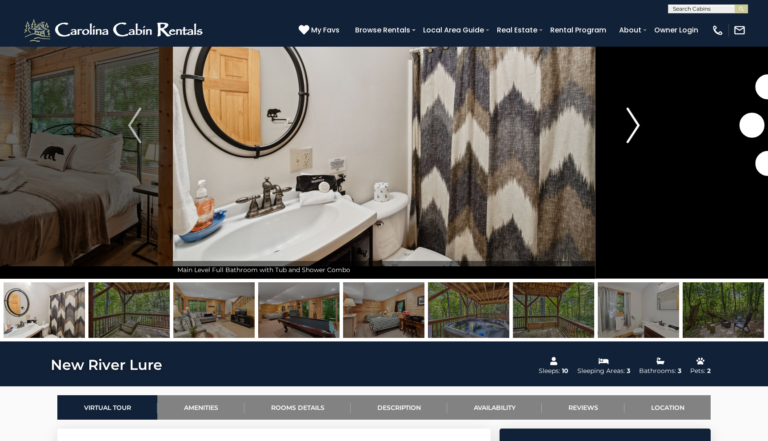
click at [637, 122] on img "Next" at bounding box center [633, 126] width 13 height 36
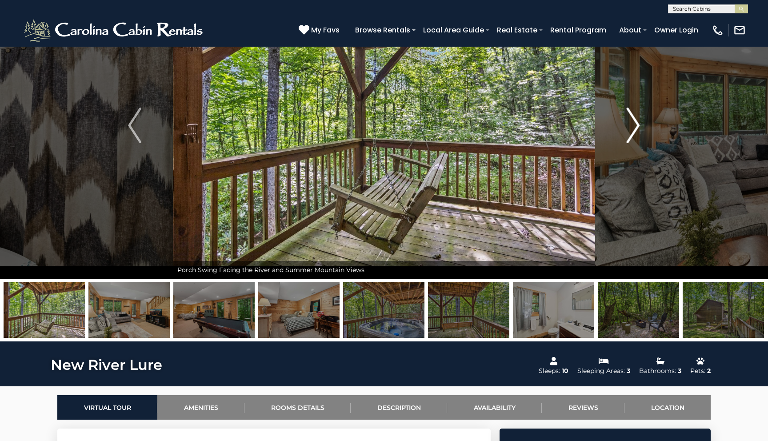
click at [637, 122] on img "Next" at bounding box center [633, 126] width 13 height 36
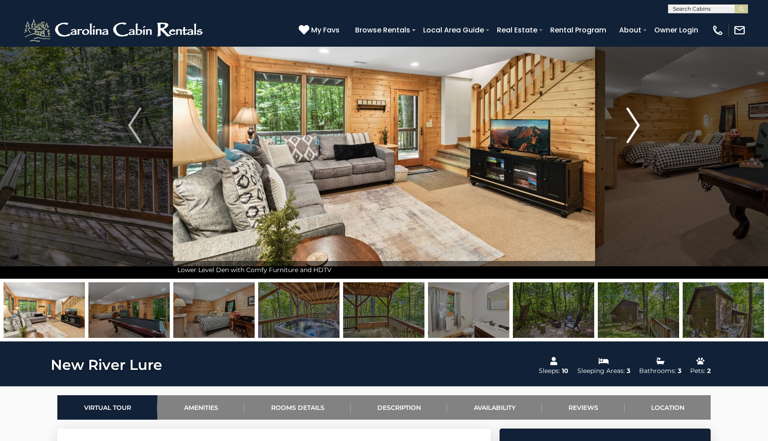
click at [637, 122] on img "Next" at bounding box center [633, 126] width 13 height 36
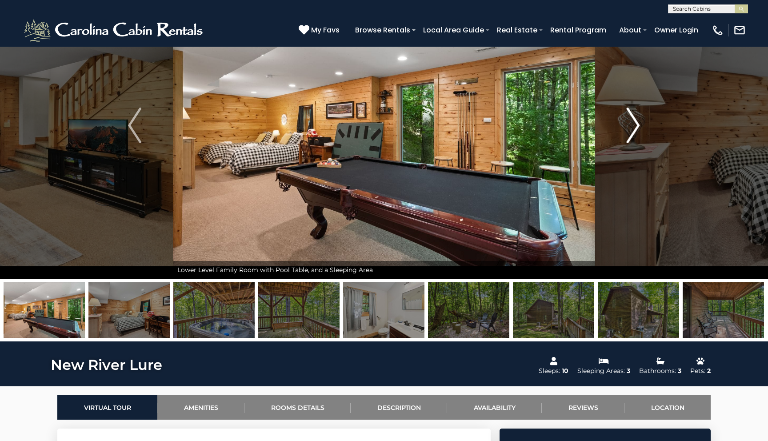
click at [637, 122] on img "Next" at bounding box center [633, 126] width 13 height 36
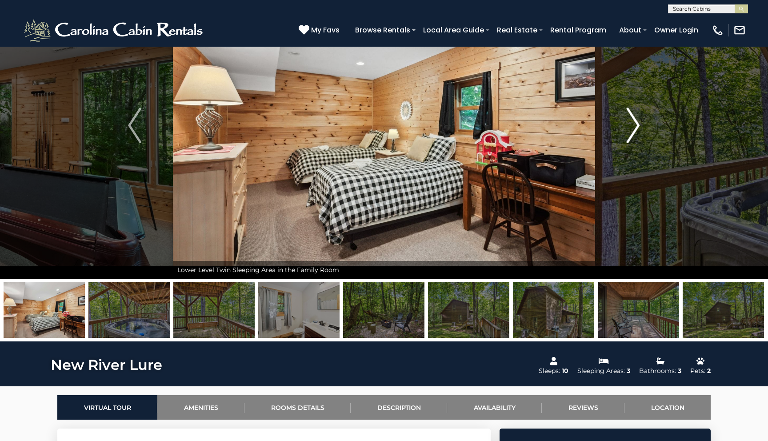
click at [637, 122] on img "Next" at bounding box center [633, 126] width 13 height 36
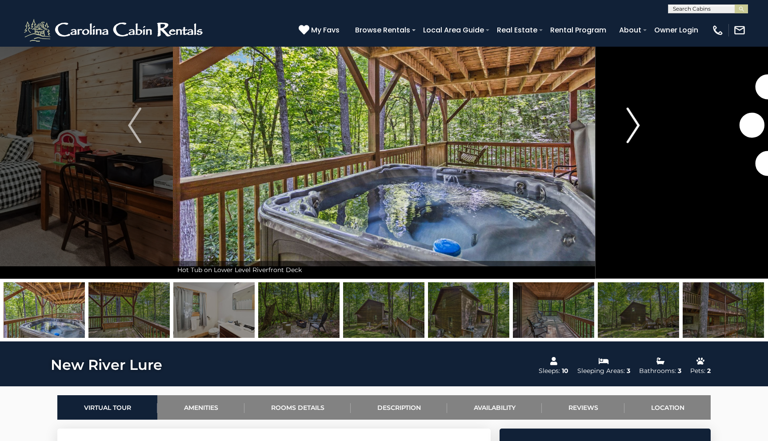
click at [637, 122] on img "Next" at bounding box center [633, 126] width 13 height 36
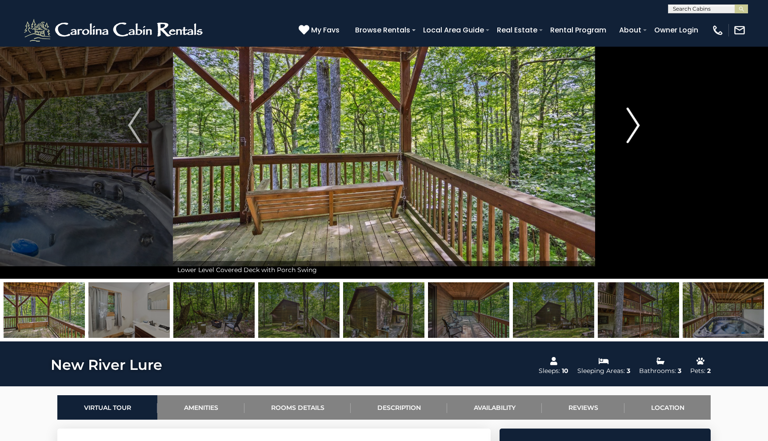
click at [637, 122] on img "Next" at bounding box center [633, 126] width 13 height 36
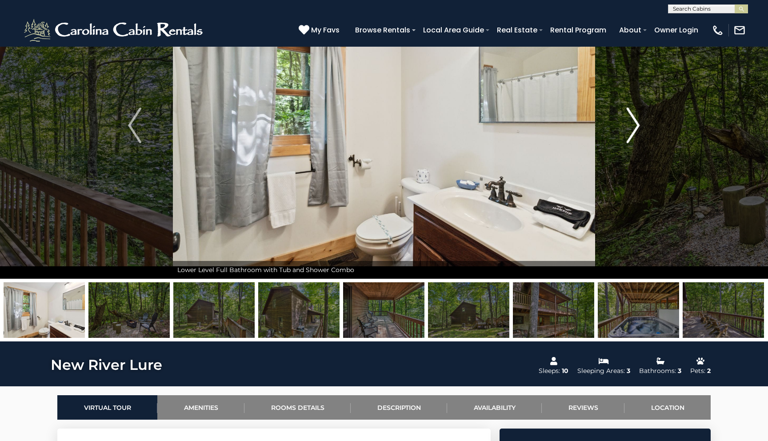
click at [637, 122] on img "Next" at bounding box center [633, 126] width 13 height 36
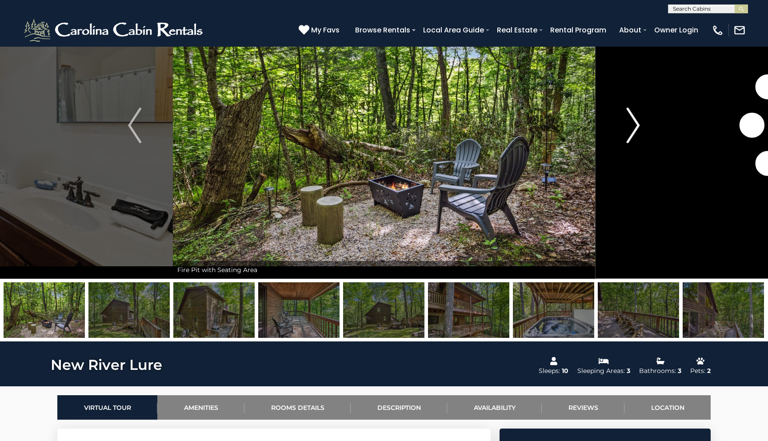
click at [637, 122] on img "Next" at bounding box center [633, 126] width 13 height 36
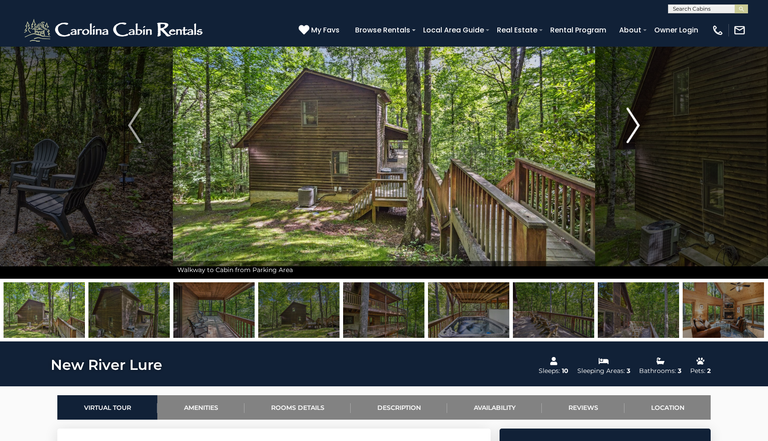
click at [637, 122] on img "Next" at bounding box center [633, 126] width 13 height 36
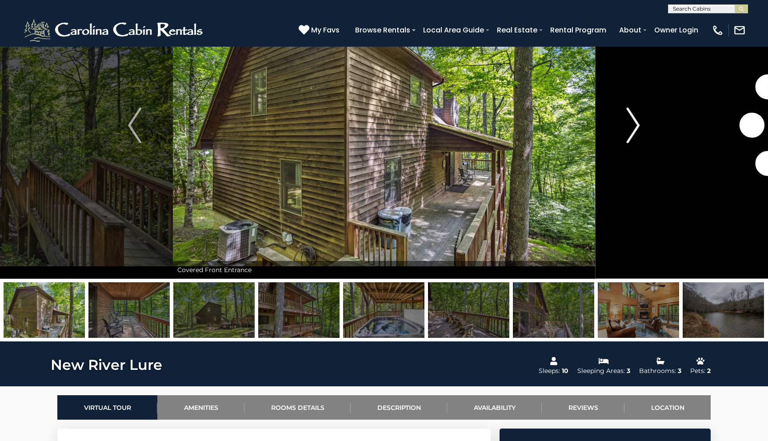
click at [637, 122] on img "Next" at bounding box center [633, 126] width 13 height 36
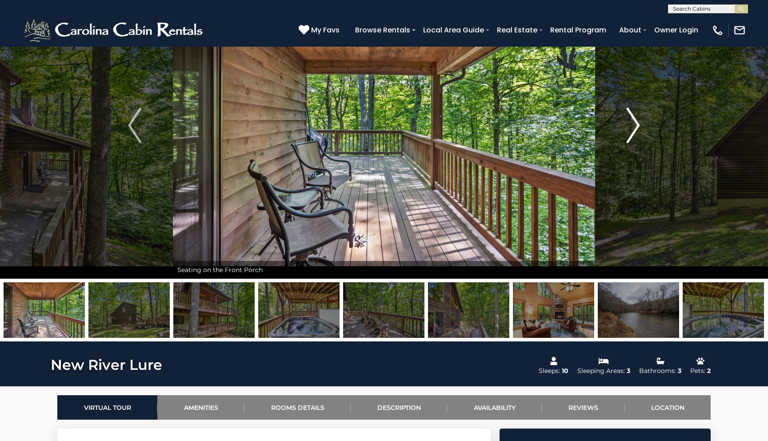
click at [637, 122] on img "Next" at bounding box center [633, 126] width 13 height 36
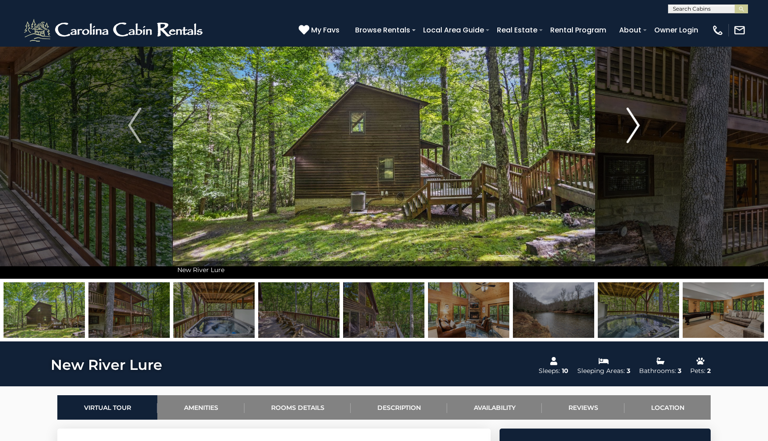
click at [637, 122] on img "Next" at bounding box center [633, 126] width 13 height 36
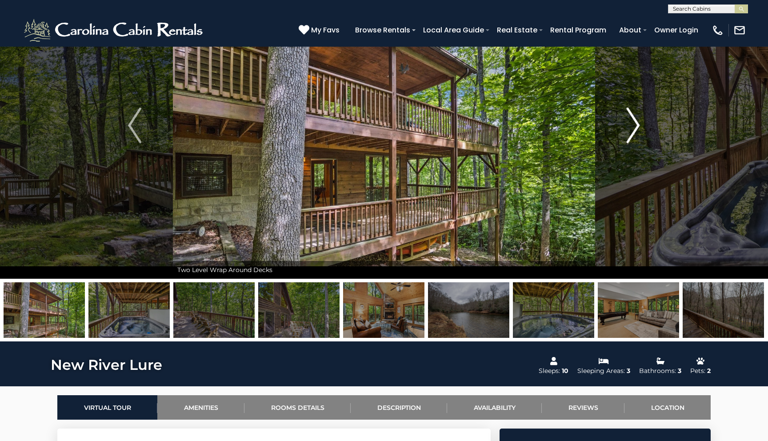
click at [637, 122] on img "Next" at bounding box center [633, 126] width 13 height 36
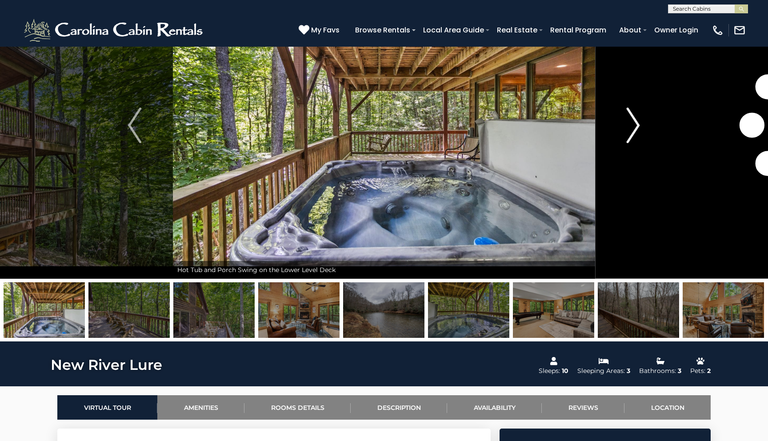
click at [637, 122] on img "Next" at bounding box center [633, 126] width 13 height 36
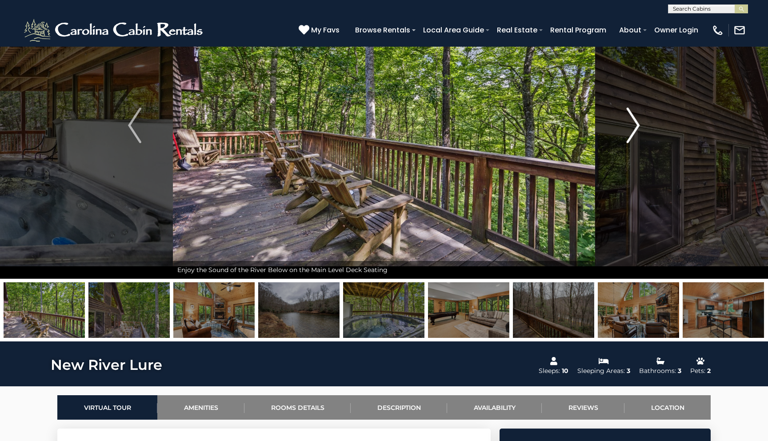
click at [637, 122] on img "Next" at bounding box center [633, 126] width 13 height 36
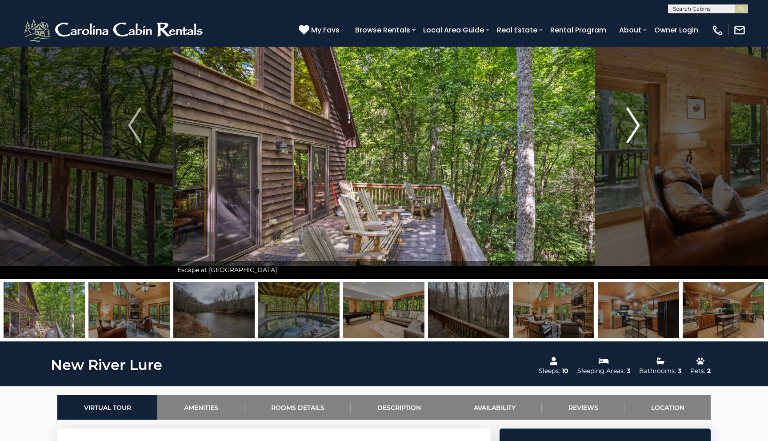
click at [637, 122] on img "Next" at bounding box center [633, 126] width 13 height 36
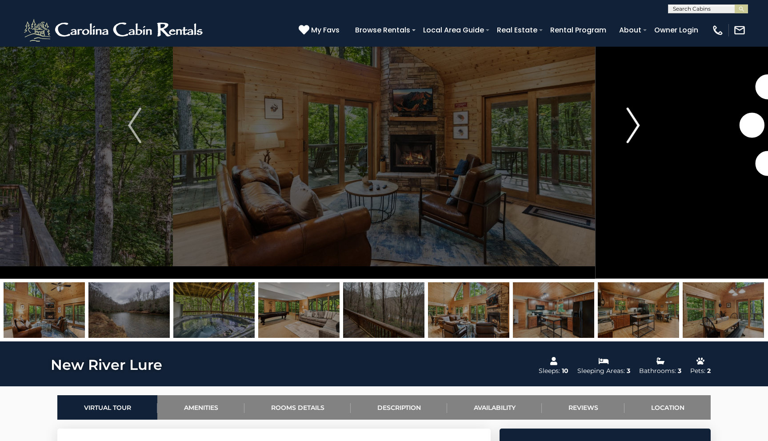
click at [637, 122] on img "Next" at bounding box center [633, 126] width 13 height 36
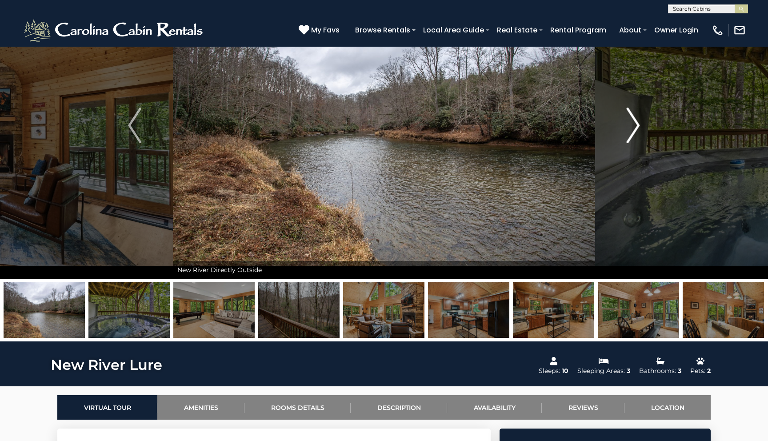
click at [637, 122] on img "Next" at bounding box center [633, 126] width 13 height 36
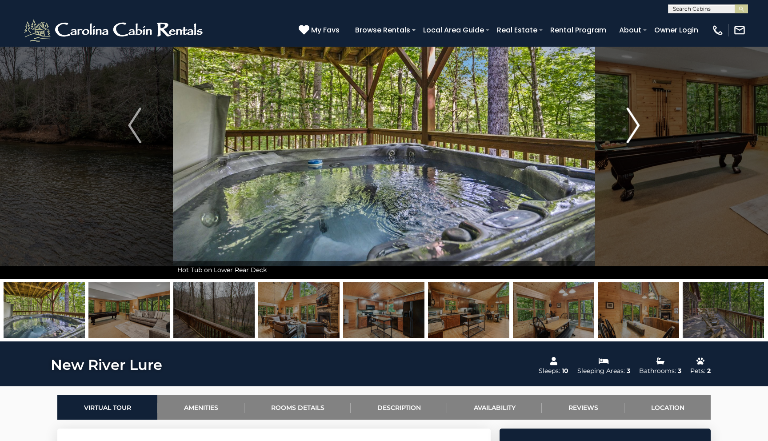
click at [637, 122] on img "Next" at bounding box center [633, 126] width 13 height 36
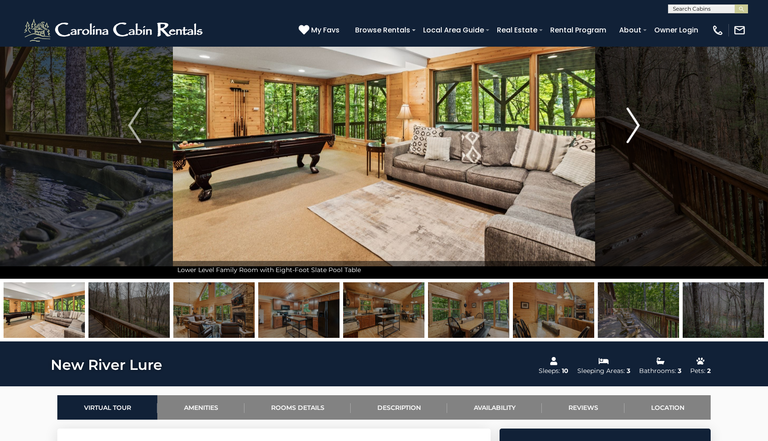
click at [637, 122] on img "Next" at bounding box center [633, 126] width 13 height 36
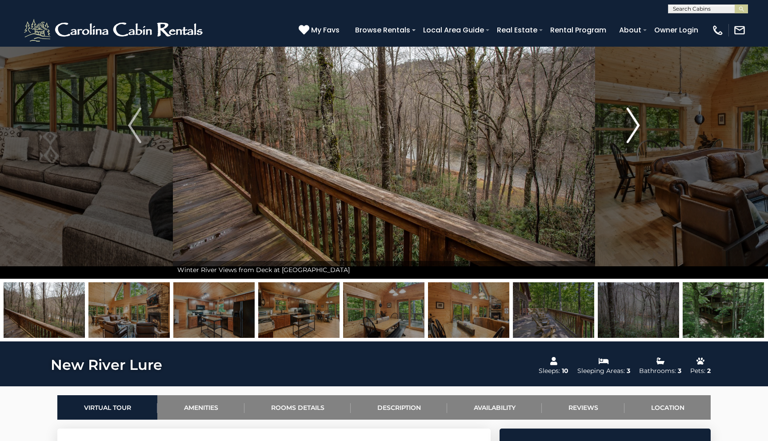
click at [637, 122] on img "Next" at bounding box center [633, 126] width 13 height 36
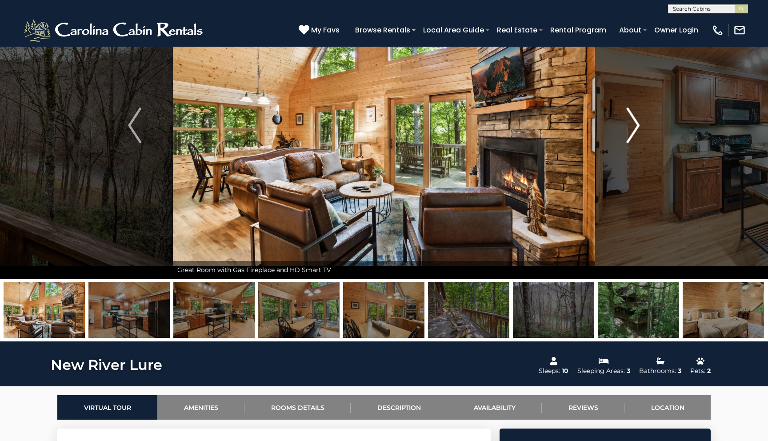
click at [637, 122] on img "Next" at bounding box center [633, 126] width 13 height 36
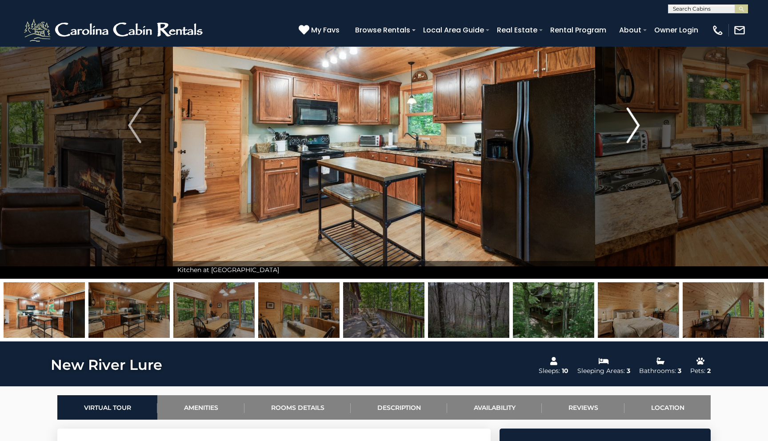
click at [637, 122] on img "Next" at bounding box center [633, 126] width 13 height 36
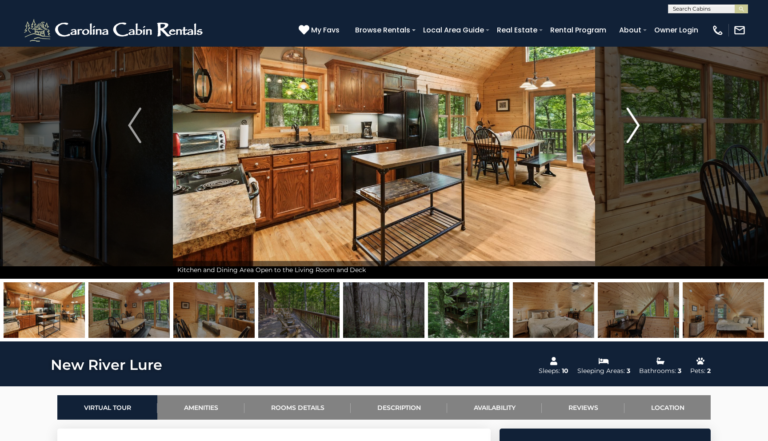
click at [637, 122] on img "Next" at bounding box center [633, 126] width 13 height 36
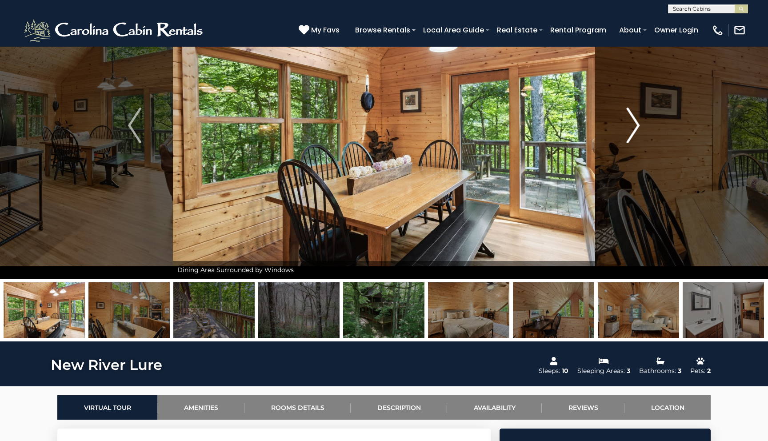
click at [637, 122] on img "Next" at bounding box center [633, 126] width 13 height 36
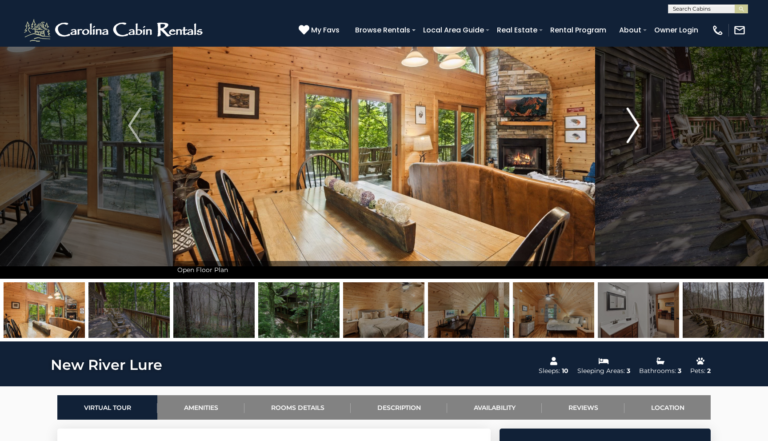
click at [637, 122] on img "Next" at bounding box center [633, 126] width 13 height 36
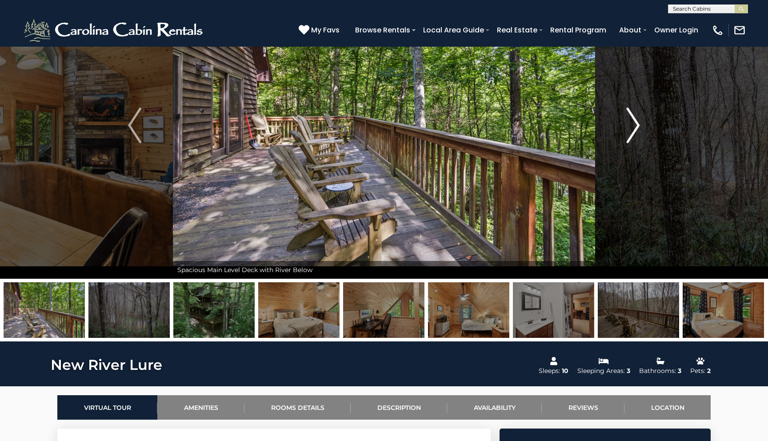
click at [637, 122] on img "Next" at bounding box center [633, 126] width 13 height 36
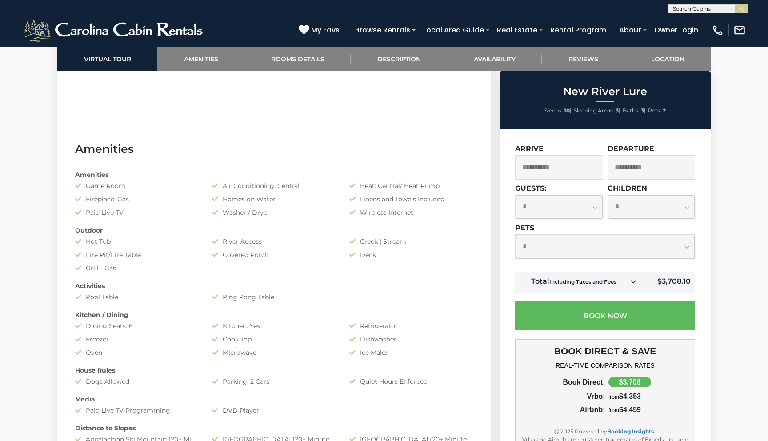
scroll to position [292, 0]
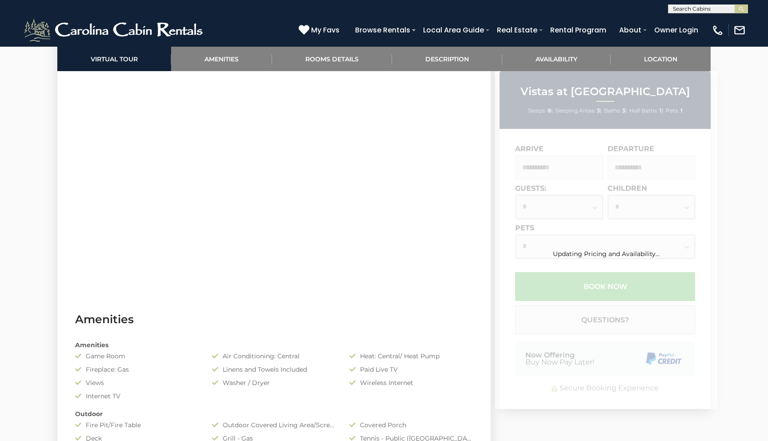
scroll to position [665, 0]
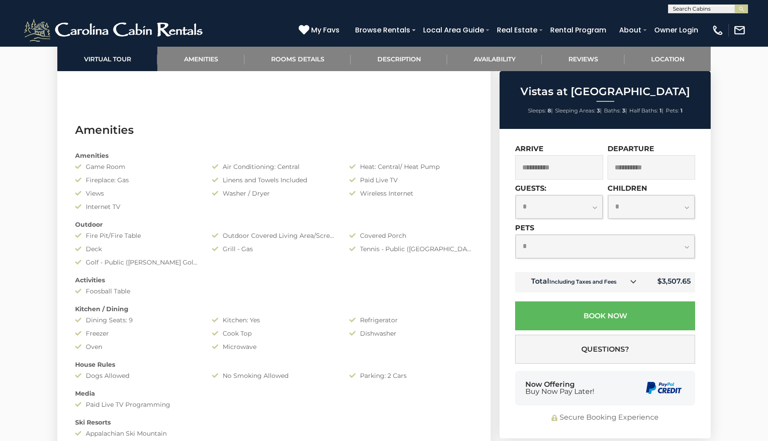
click at [577, 252] on select "**********" at bounding box center [605, 247] width 179 height 24
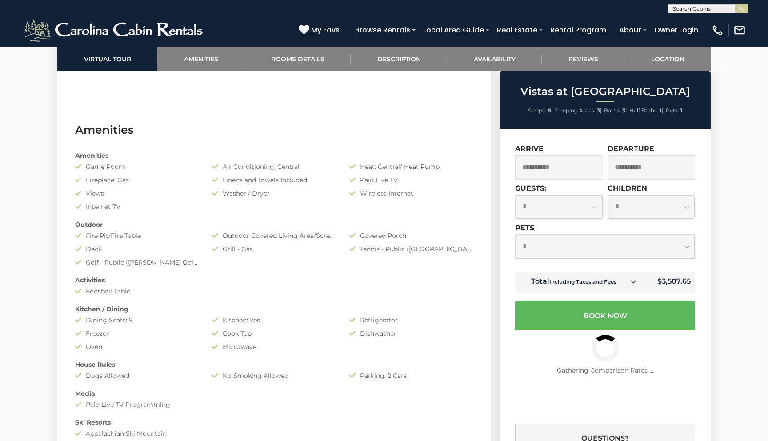
select select "*"
click at [516, 235] on select "**********" at bounding box center [605, 247] width 179 height 24
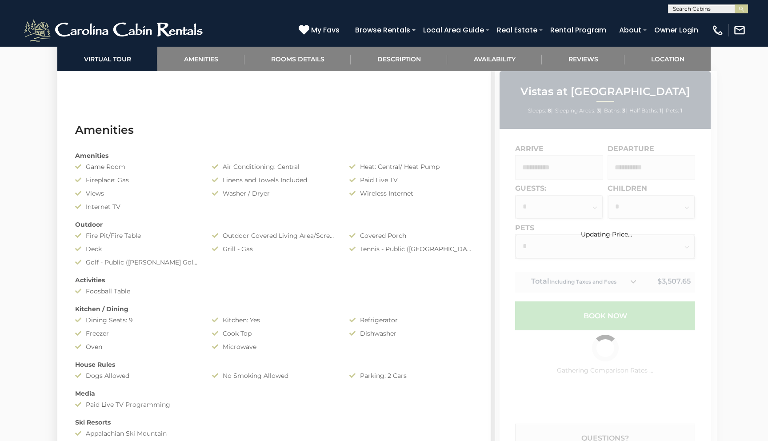
click at [575, 213] on div "Updating Price..." at bounding box center [606, 221] width 222 height 35
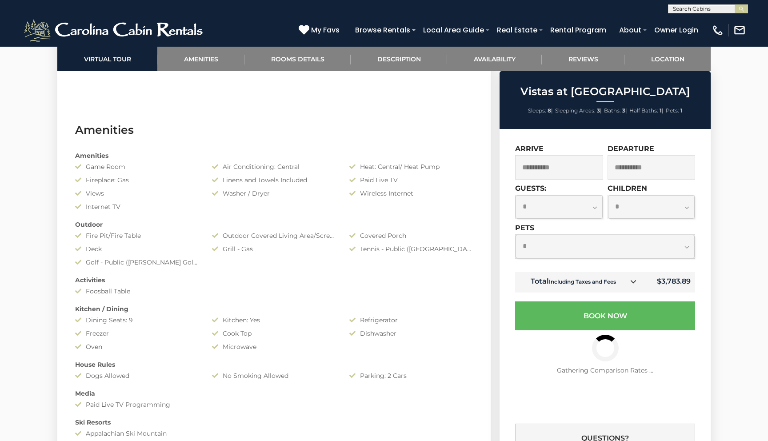
click at [575, 213] on select "**********" at bounding box center [559, 207] width 87 height 24
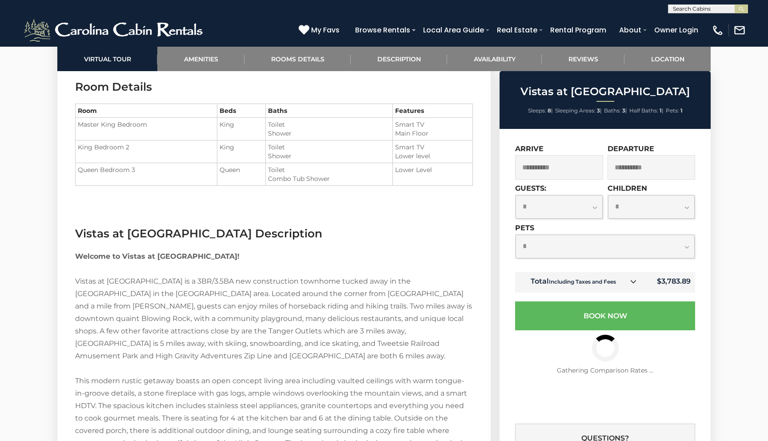
scroll to position [1070, 0]
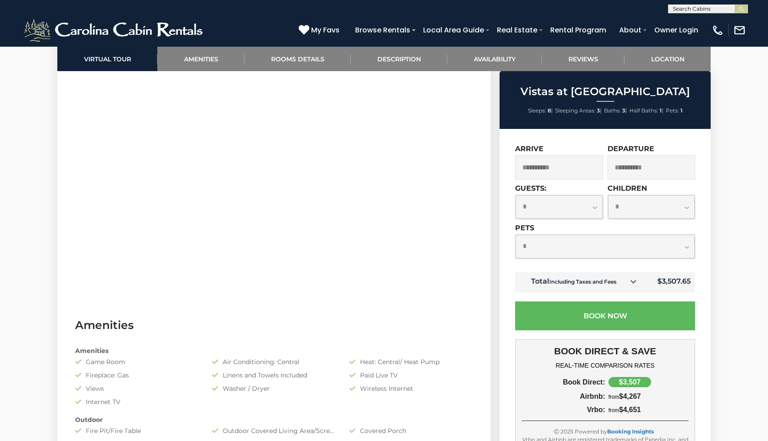
scroll to position [489, 0]
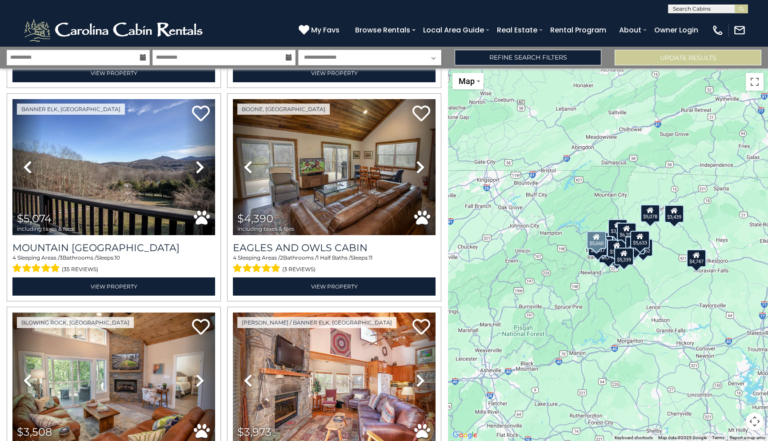
scroll to position [1074, 0]
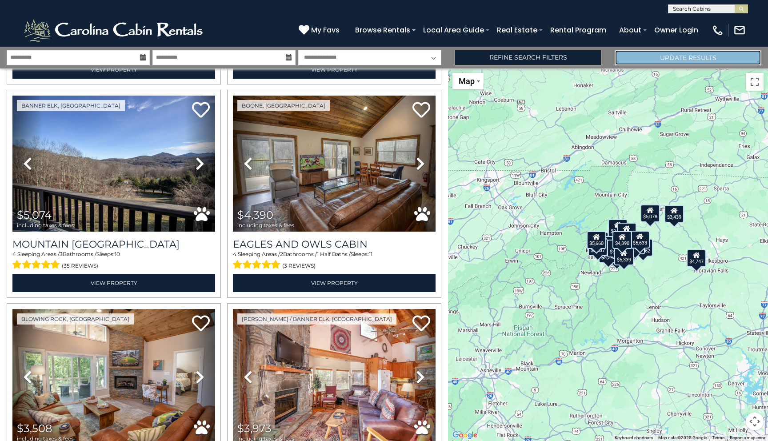
click at [682, 58] on button "Update Results" at bounding box center [688, 58] width 147 height 16
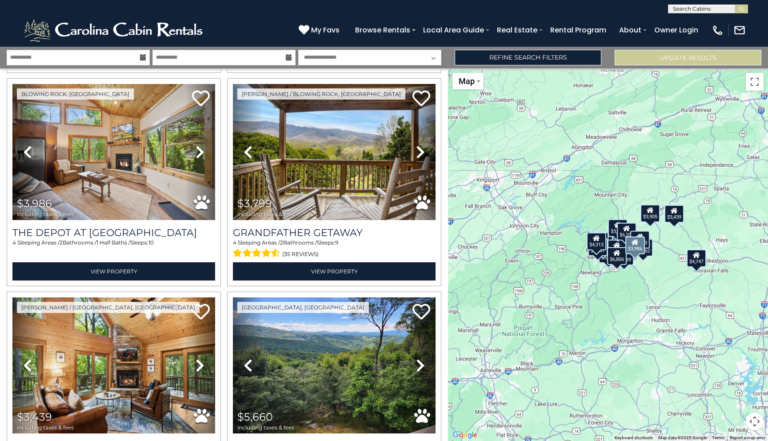
scroll to position [653, 0]
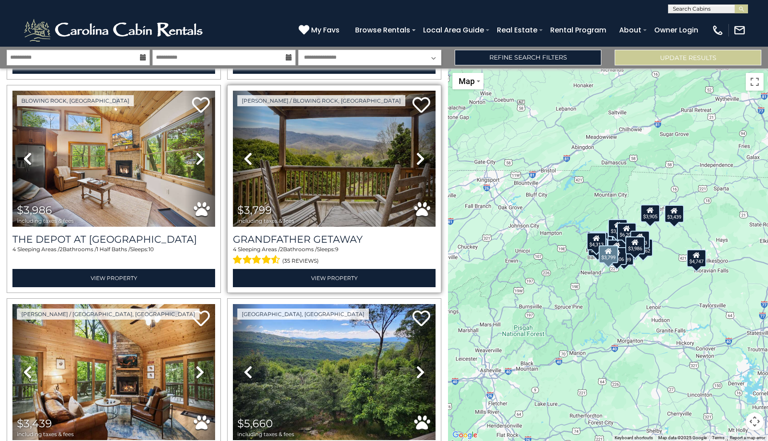
click at [421, 158] on icon at bounding box center [420, 159] width 9 height 14
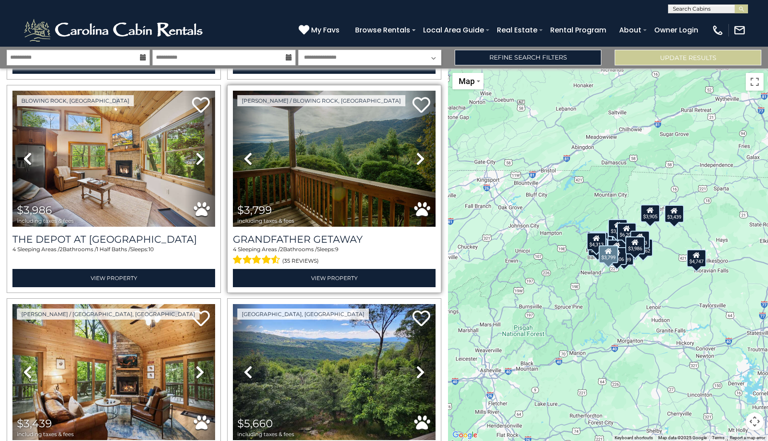
click at [421, 158] on icon at bounding box center [420, 159] width 9 height 14
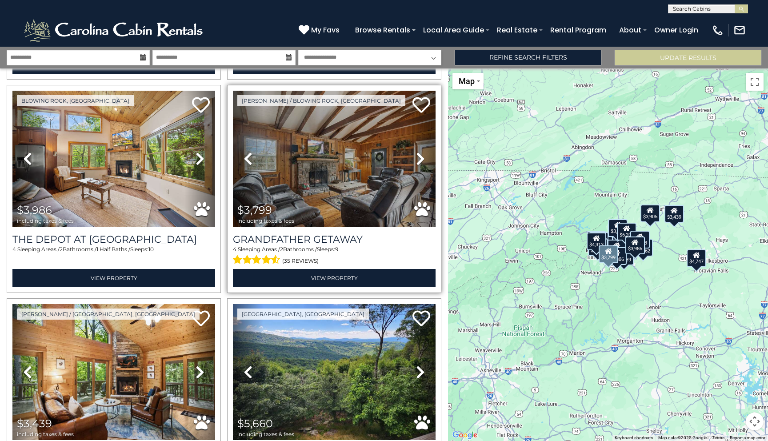
click at [421, 158] on icon at bounding box center [420, 159] width 9 height 14
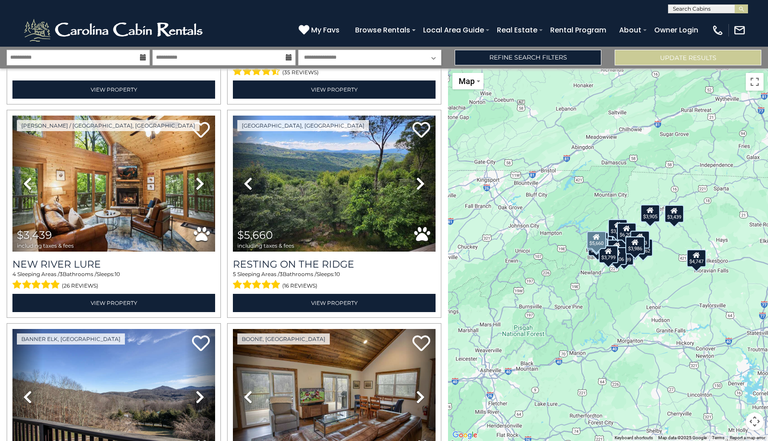
scroll to position [833, 0]
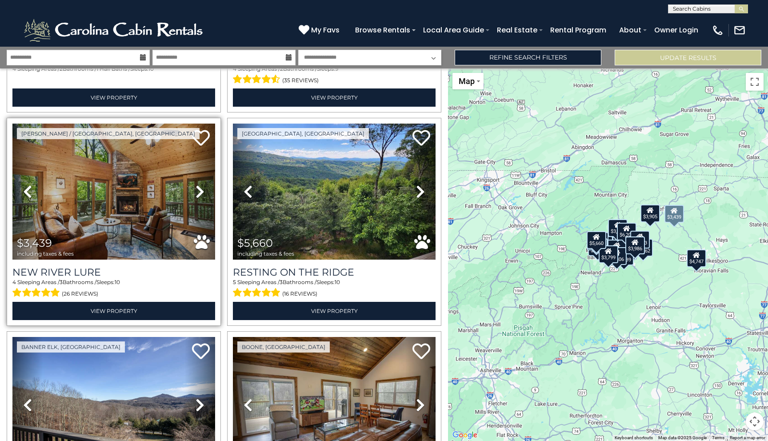
click at [198, 192] on icon at bounding box center [200, 191] width 9 height 14
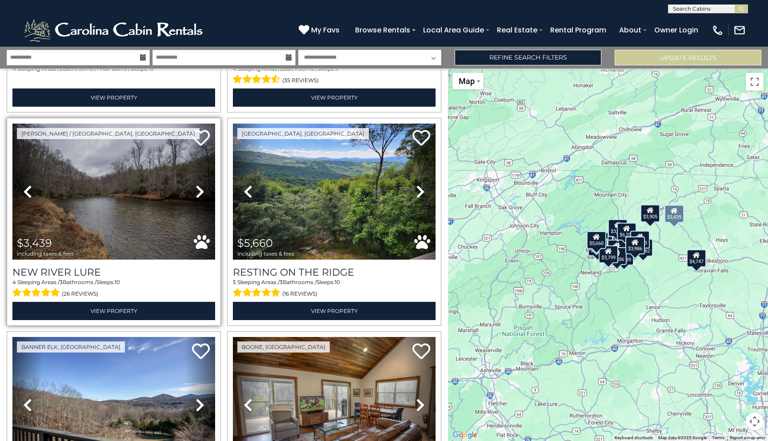
click at [199, 193] on icon at bounding box center [200, 191] width 9 height 14
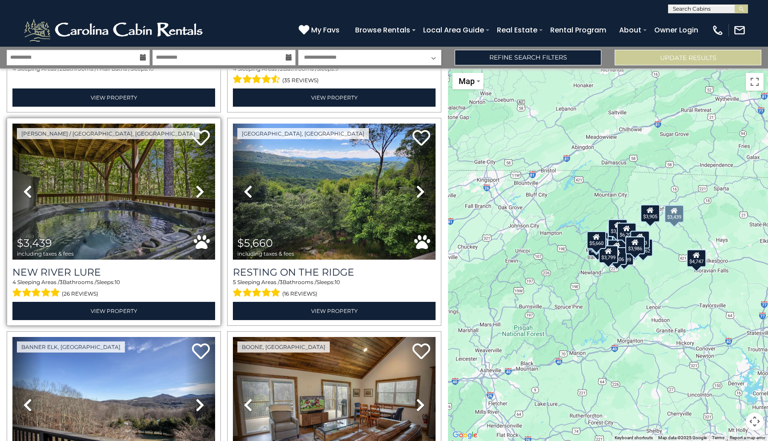
click at [199, 193] on icon at bounding box center [200, 191] width 9 height 14
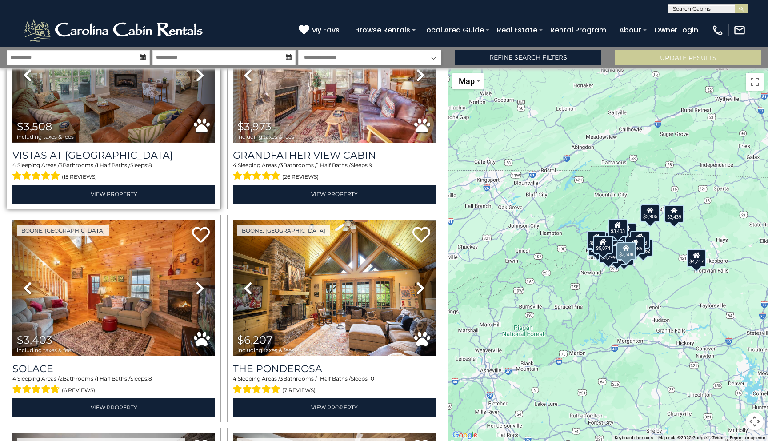
scroll to position [1377, 0]
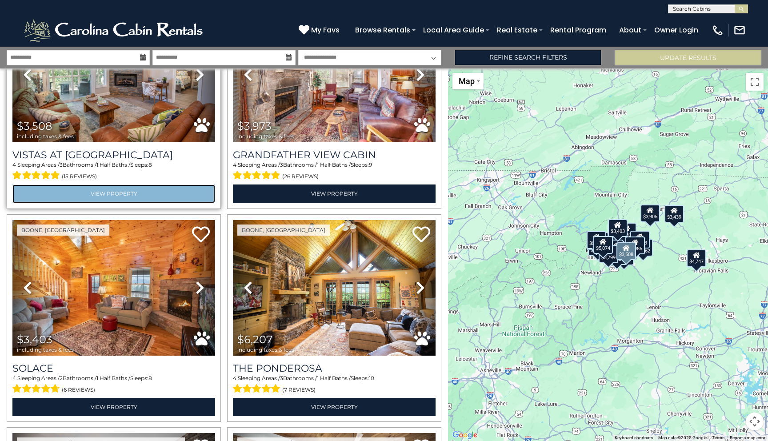
click at [114, 191] on link "View Property" at bounding box center [113, 193] width 203 height 18
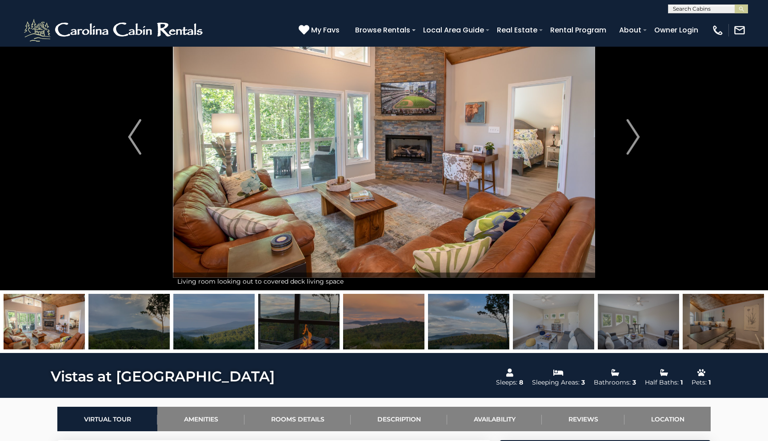
scroll to position [52, 0]
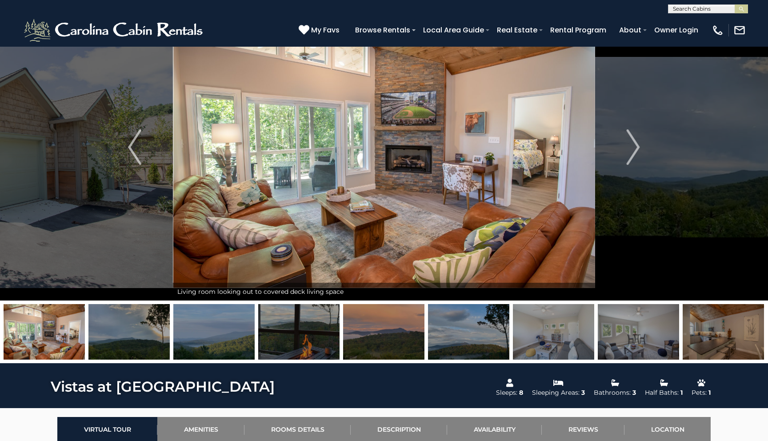
click at [714, 336] on img at bounding box center [723, 332] width 81 height 56
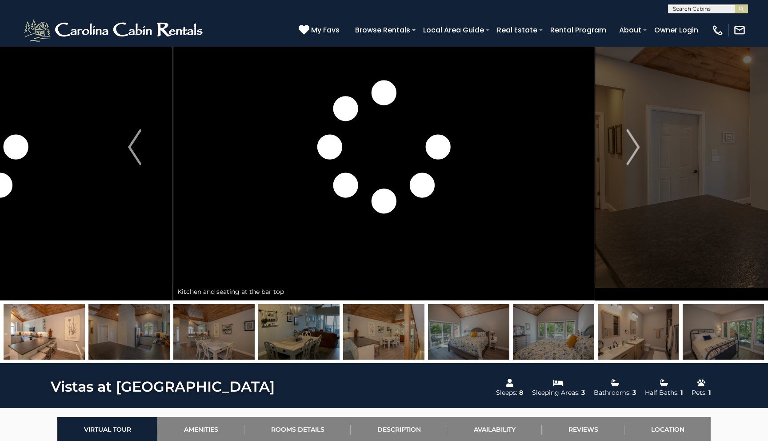
click at [715, 336] on img at bounding box center [723, 332] width 81 height 56
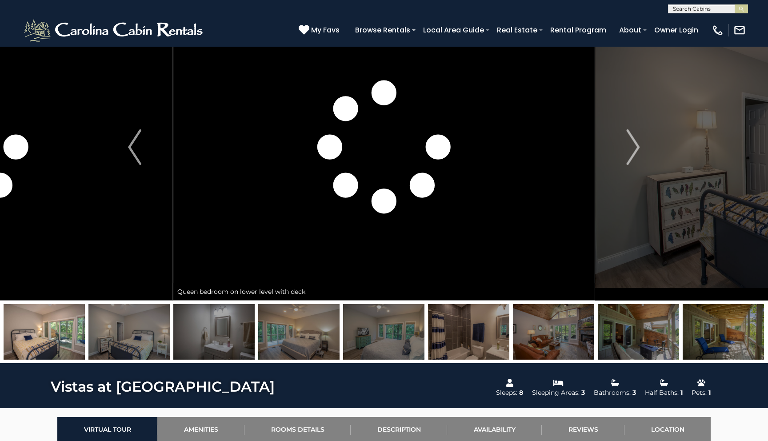
click at [661, 340] on img at bounding box center [638, 332] width 81 height 56
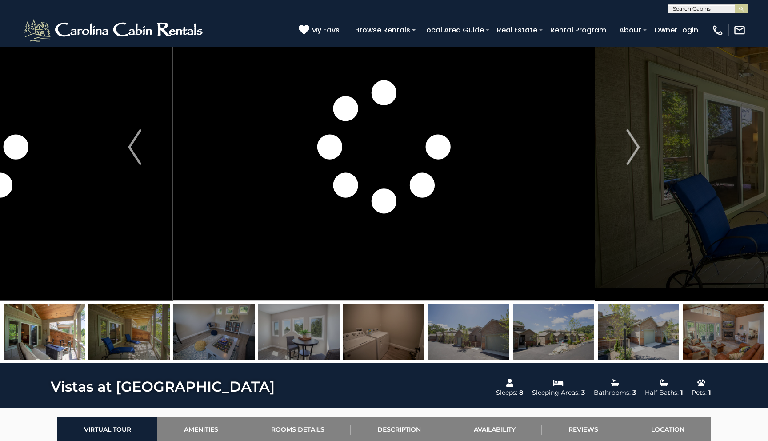
click at [200, 340] on img at bounding box center [213, 332] width 81 height 56
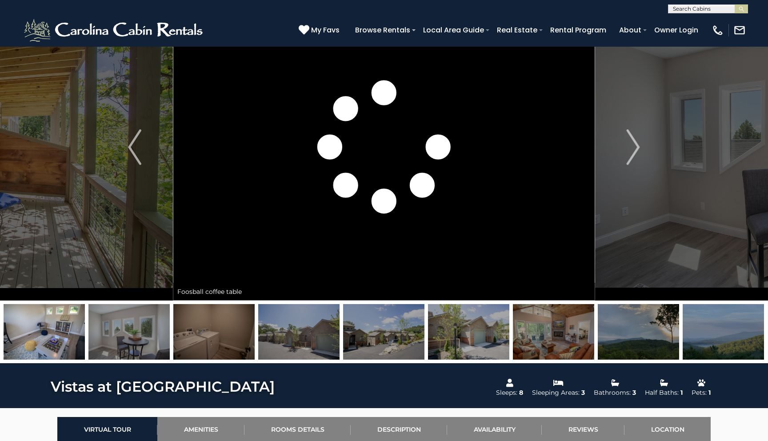
click at [119, 340] on img at bounding box center [128, 332] width 81 height 56
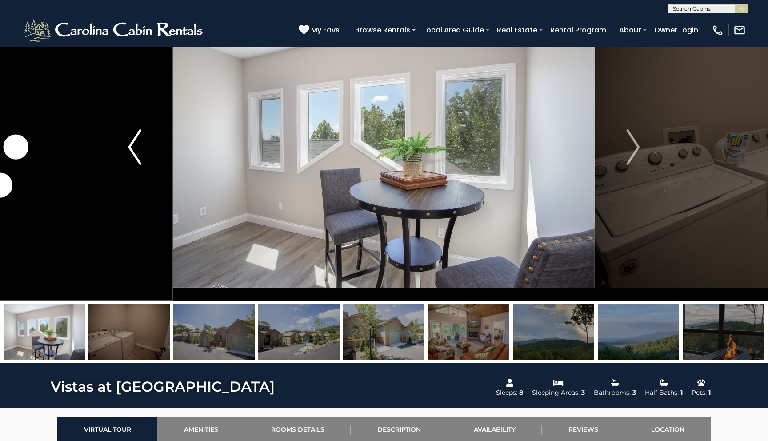
click at [137, 152] on img "Previous" at bounding box center [134, 147] width 13 height 36
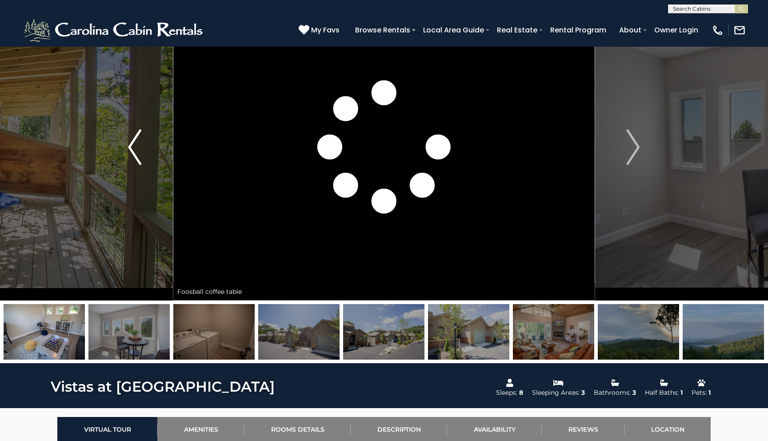
click at [129, 141] on img "Previous" at bounding box center [134, 147] width 13 height 36
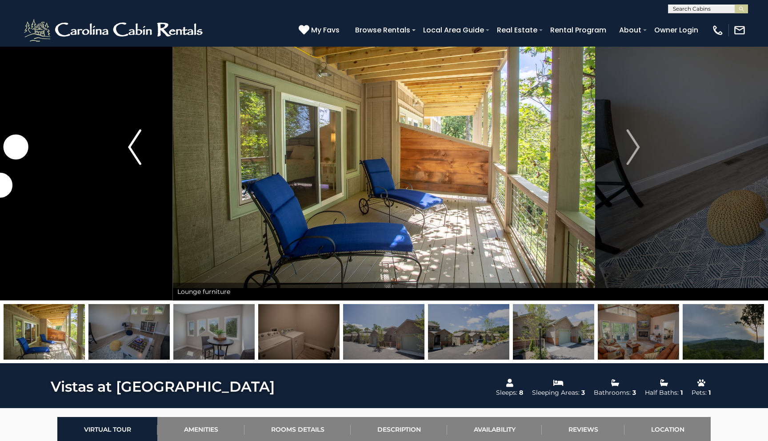
click at [129, 141] on img "Previous" at bounding box center [134, 147] width 13 height 36
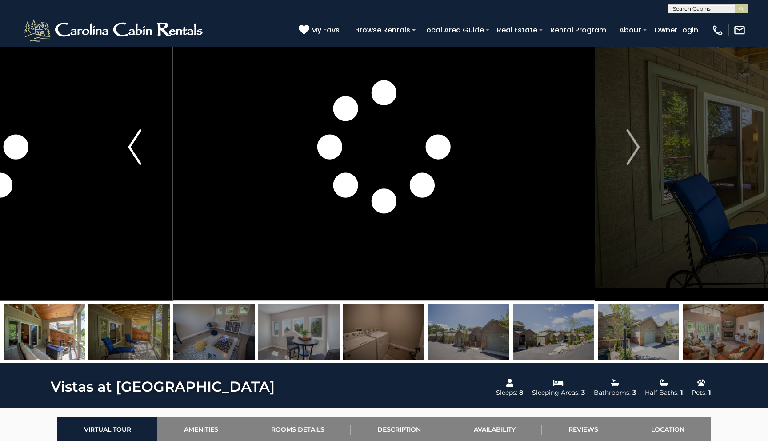
click at [129, 141] on img "Previous" at bounding box center [134, 147] width 13 height 36
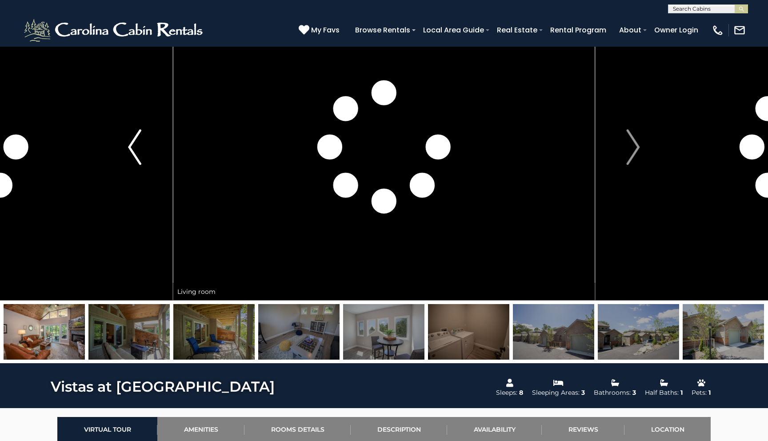
click at [129, 141] on img "Previous" at bounding box center [134, 147] width 13 height 36
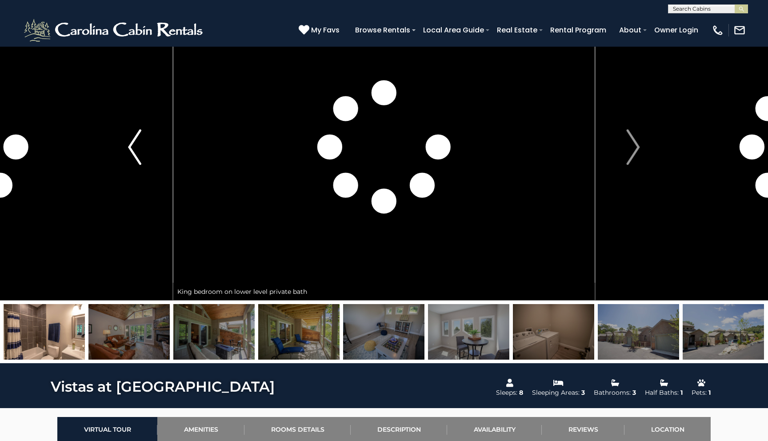
click at [129, 141] on img "Previous" at bounding box center [134, 147] width 13 height 36
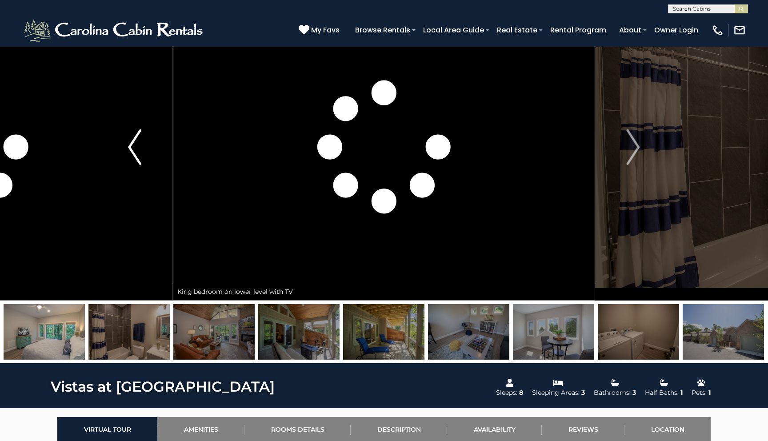
click at [129, 141] on img "Previous" at bounding box center [134, 147] width 13 height 36
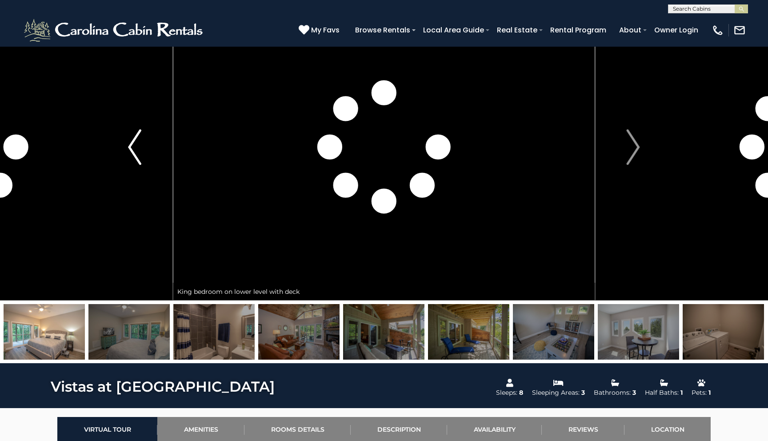
click at [129, 141] on img "Previous" at bounding box center [134, 147] width 13 height 36
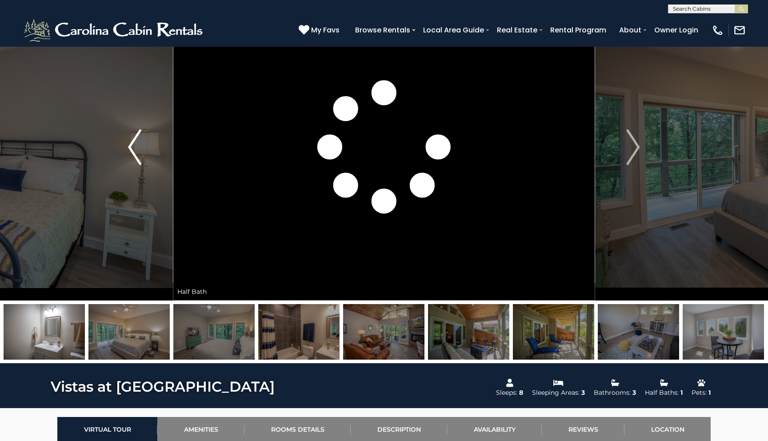
click at [129, 141] on img "Previous" at bounding box center [134, 147] width 13 height 36
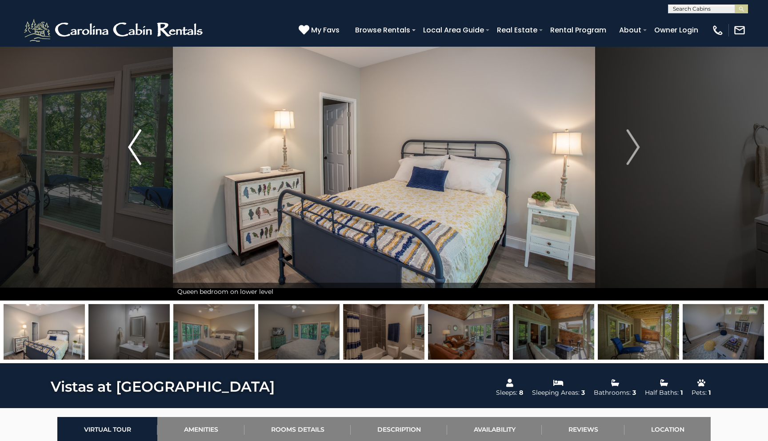
click at [129, 141] on img "Previous" at bounding box center [134, 147] width 13 height 36
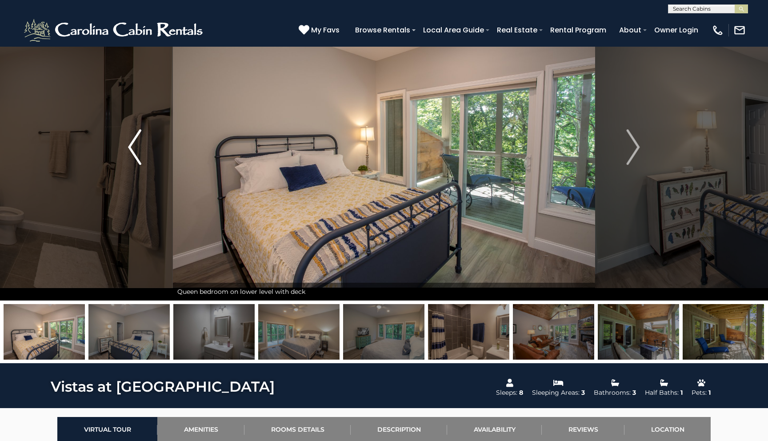
click at [129, 141] on img "Previous" at bounding box center [134, 147] width 13 height 36
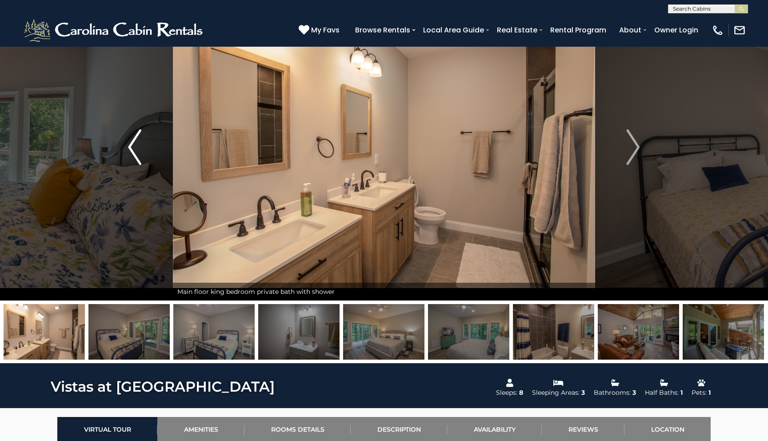
click at [129, 141] on img "Previous" at bounding box center [134, 147] width 13 height 36
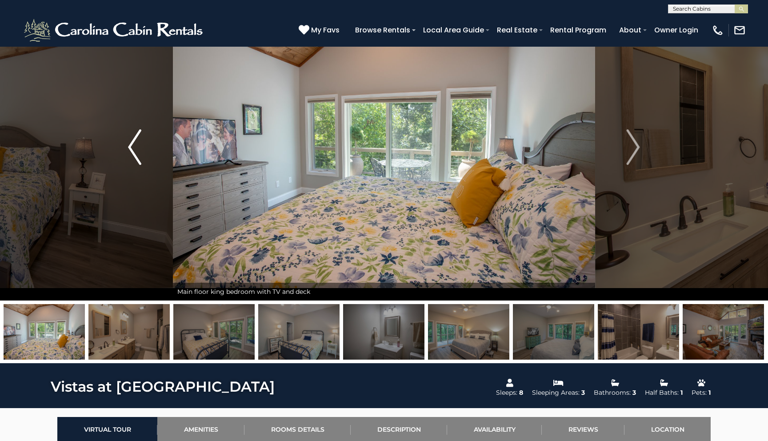
click at [129, 141] on img "Previous" at bounding box center [134, 147] width 13 height 36
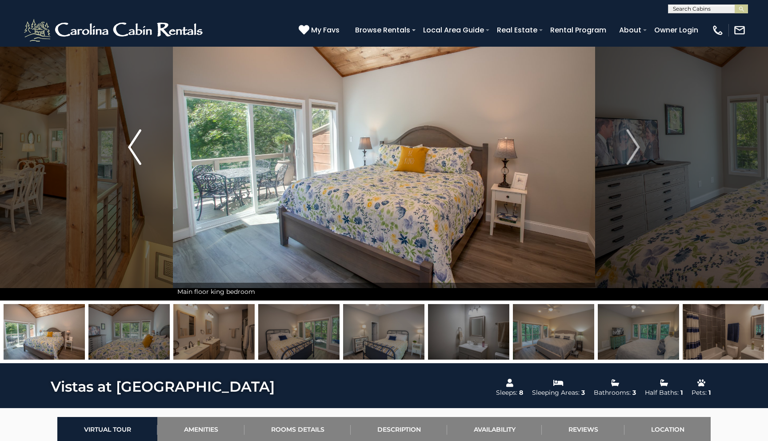
click at [129, 141] on img "Previous" at bounding box center [134, 147] width 13 height 36
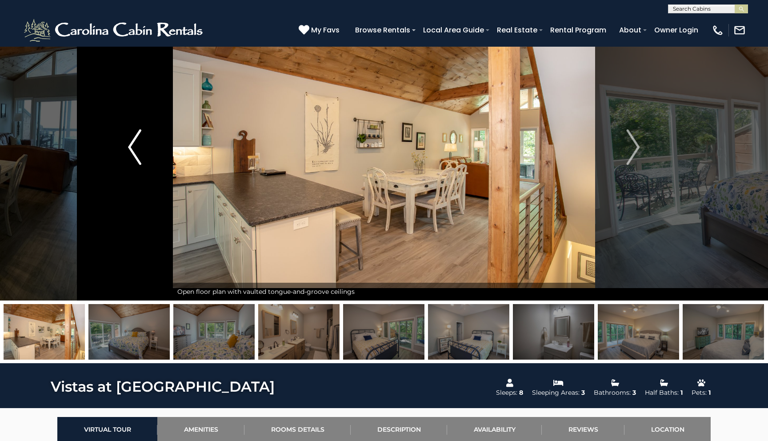
click at [129, 141] on img "Previous" at bounding box center [134, 147] width 13 height 36
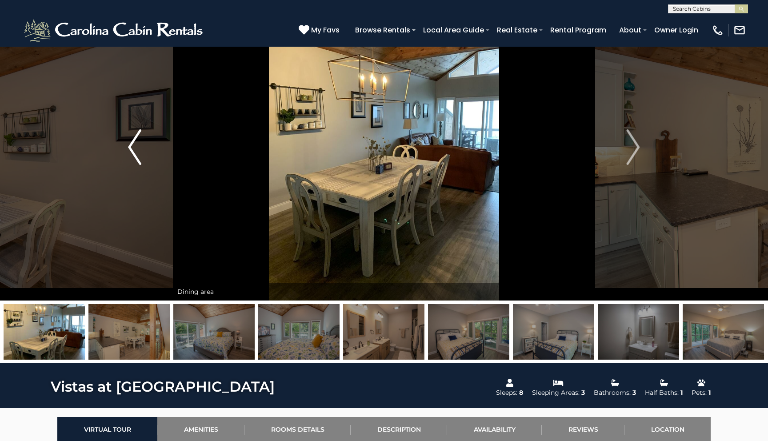
click at [129, 141] on img "Previous" at bounding box center [134, 147] width 13 height 36
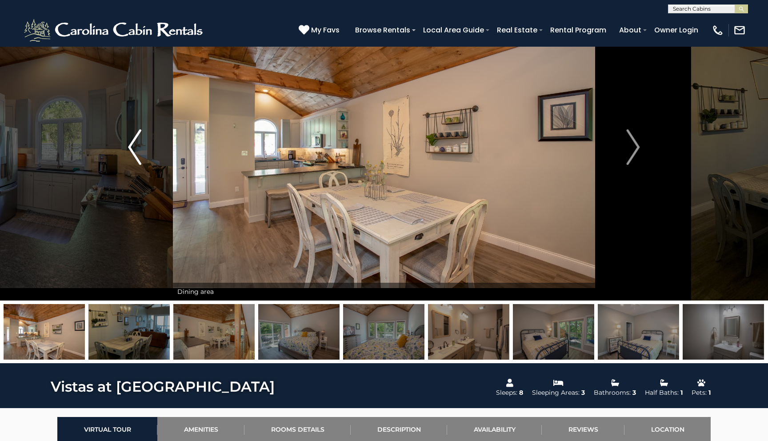
click at [129, 141] on img "Previous" at bounding box center [134, 147] width 13 height 36
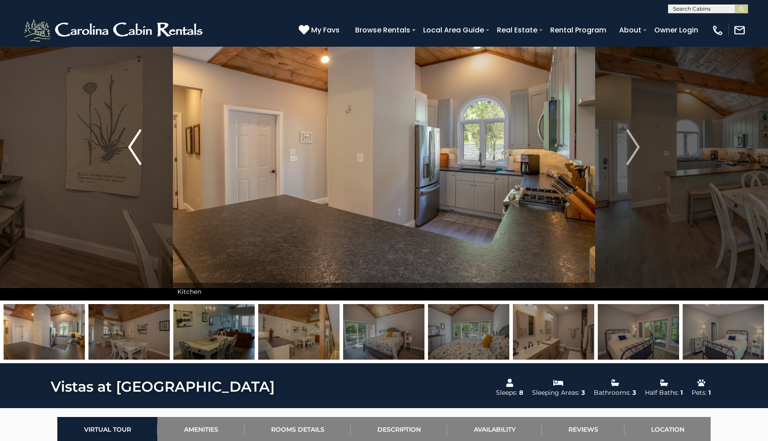
click at [129, 141] on img "Previous" at bounding box center [134, 147] width 13 height 36
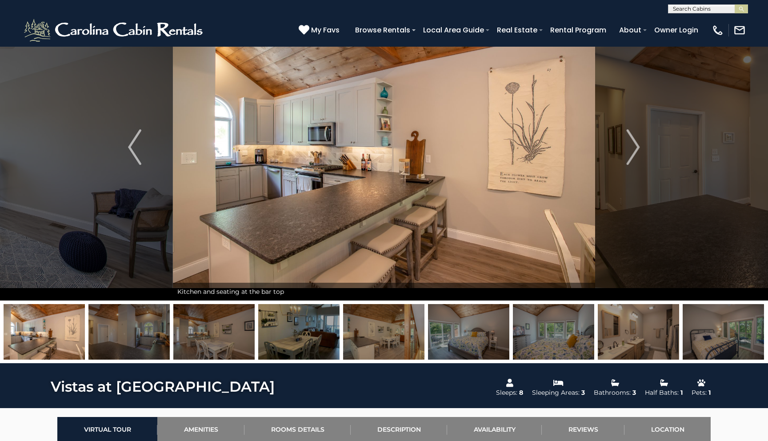
click at [587, 307] on img at bounding box center [553, 332] width 81 height 56
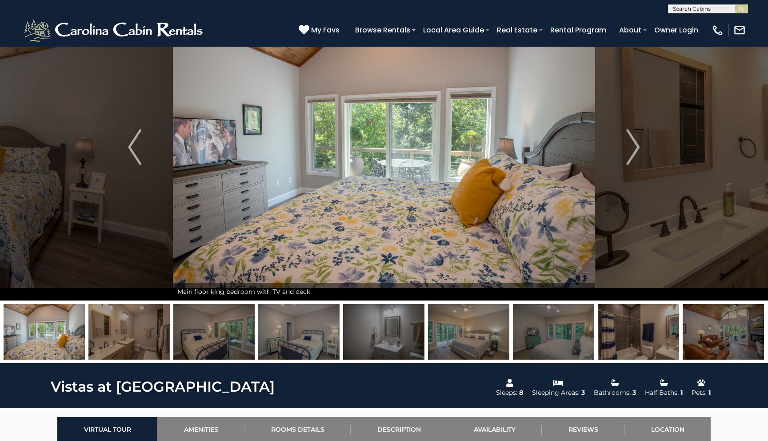
click at [672, 338] on img at bounding box center [638, 332] width 81 height 56
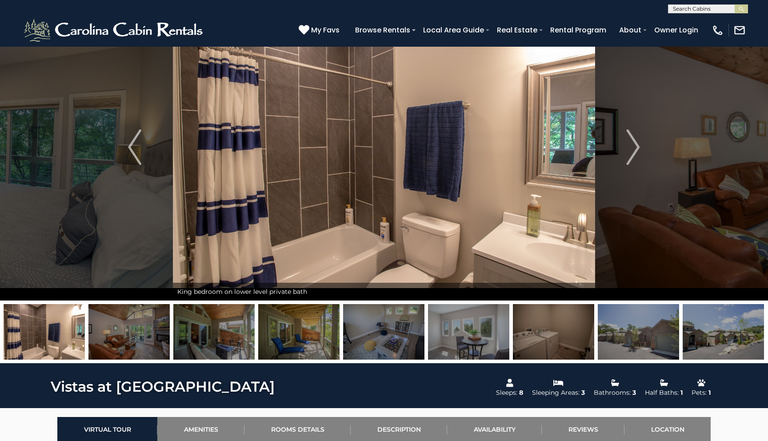
click at [672, 338] on img at bounding box center [638, 332] width 81 height 56
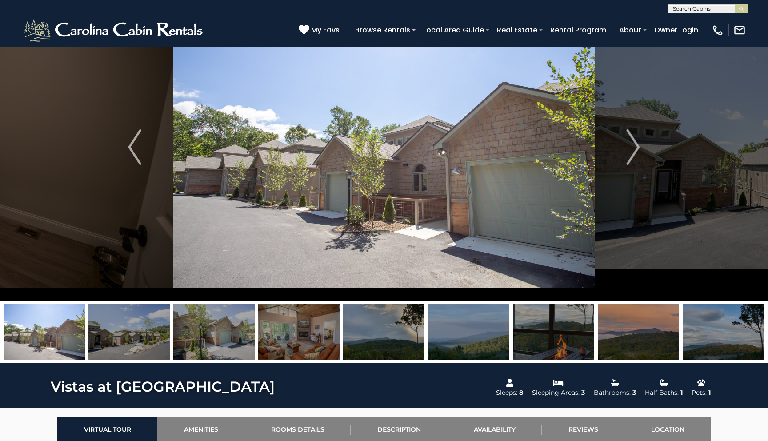
click at [672, 338] on img at bounding box center [638, 332] width 81 height 56
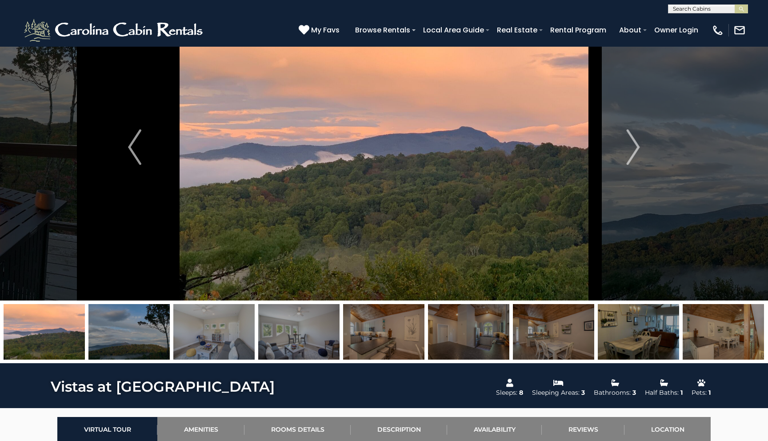
click at [672, 338] on img at bounding box center [638, 332] width 81 height 56
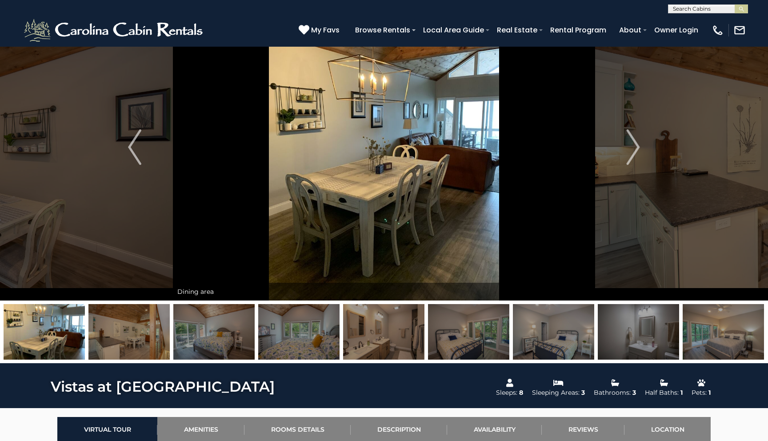
click at [225, 338] on img at bounding box center [213, 332] width 81 height 56
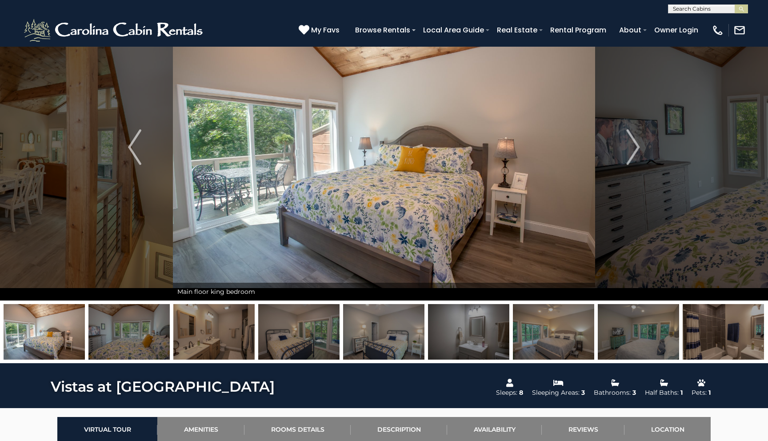
click at [397, 334] on img at bounding box center [383, 332] width 81 height 56
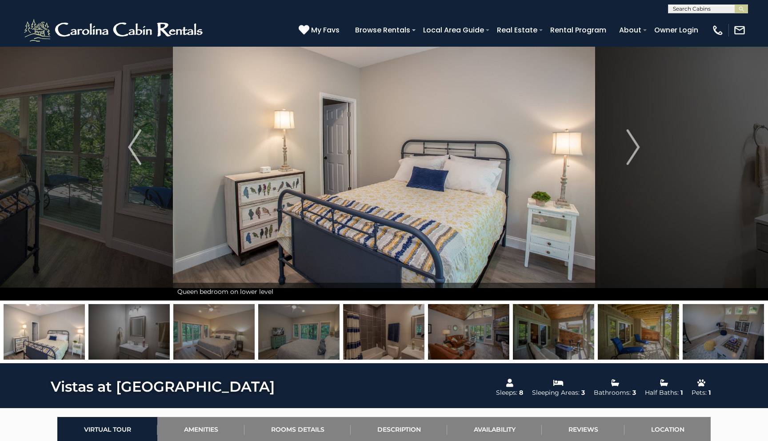
click at [303, 348] on img at bounding box center [298, 332] width 81 height 56
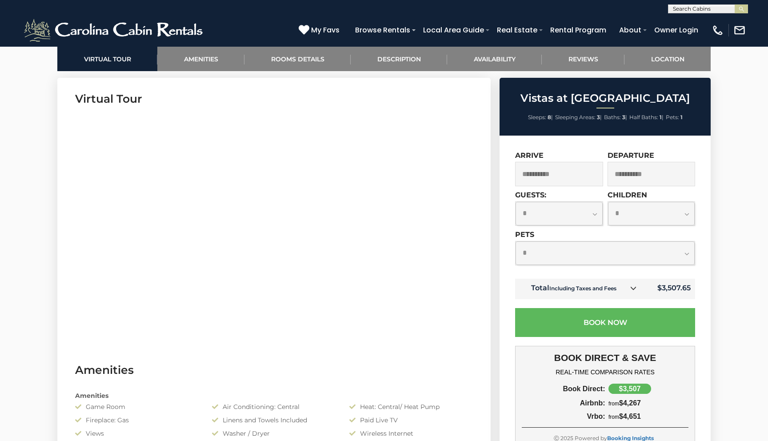
scroll to position [333, 0]
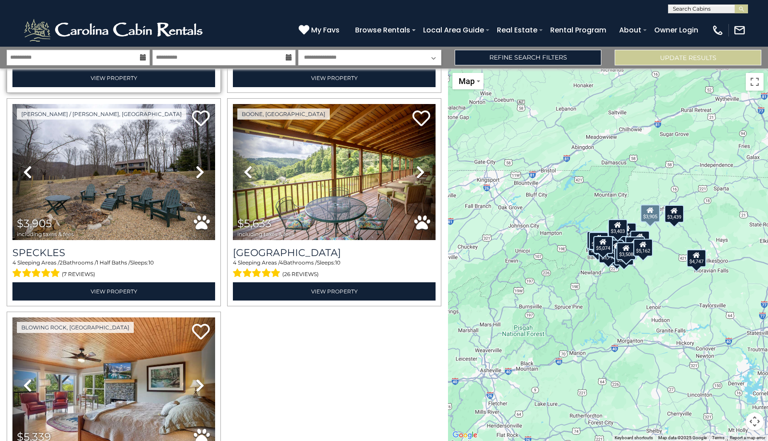
scroll to position [2034, 0]
